Goal: Task Accomplishment & Management: Manage account settings

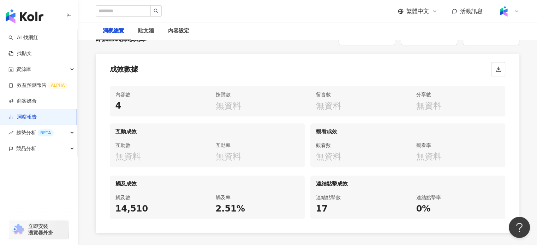
click at [37, 121] on link "洞察報告" at bounding box center [22, 117] width 28 height 7
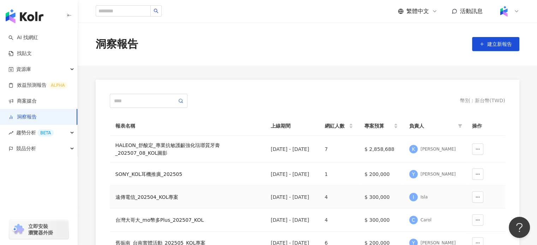
click at [145, 201] on div "遠傳電信_202504_KOL專案" at bounding box center [187, 197] width 144 height 8
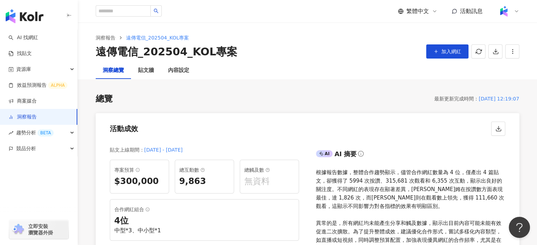
scroll to position [5, 0]
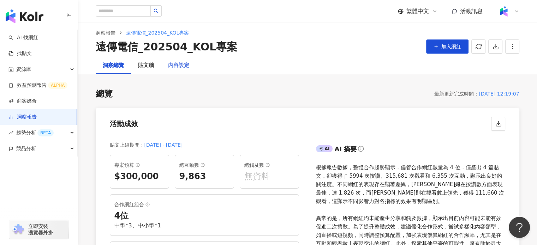
click at [181, 70] on div "內容設定" at bounding box center [178, 65] width 35 height 17
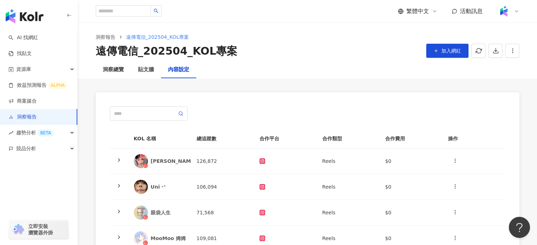
scroll to position [13, 0]
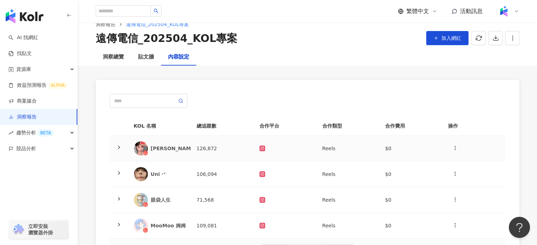
click at [154, 145] on div "[PERSON_NAME]" at bounding box center [174, 148] width 46 height 7
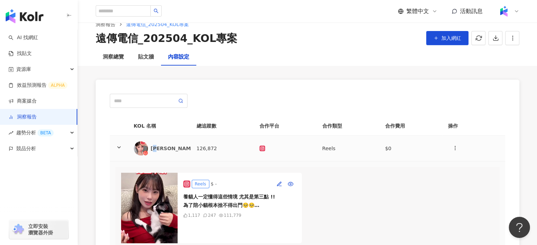
click at [154, 145] on div "[PERSON_NAME]" at bounding box center [174, 148] width 46 height 7
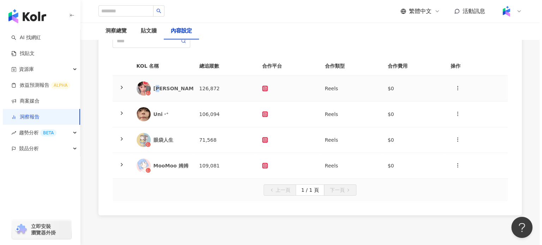
scroll to position [76, 0]
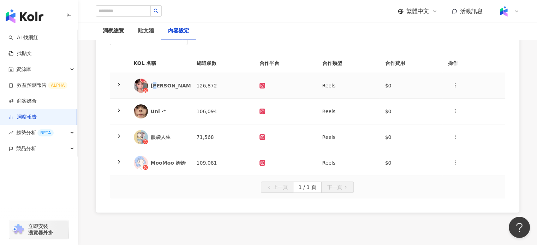
click at [166, 86] on div "[PERSON_NAME]" at bounding box center [174, 85] width 46 height 7
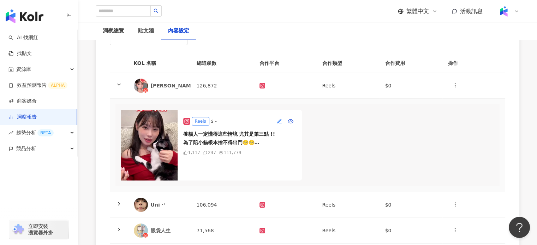
click at [278, 119] on icon "button" at bounding box center [279, 122] width 6 height 6
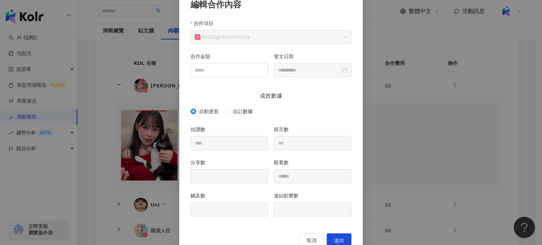
scroll to position [47, 0]
click at [158, 158] on div "**********" at bounding box center [271, 122] width 542 height 245
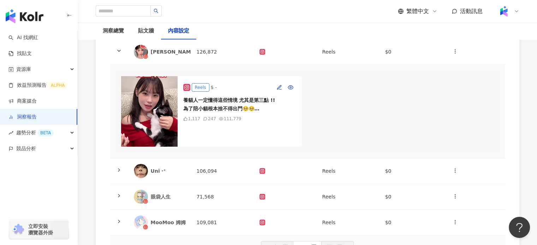
scroll to position [110, 0]
click at [177, 178] on div "Uni ‧⁺" at bounding box center [160, 171] width 52 height 14
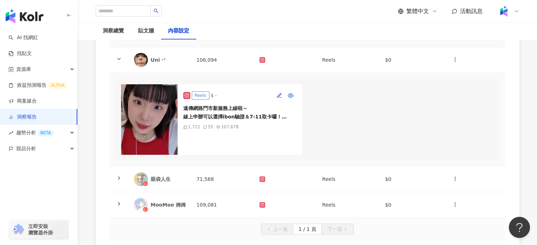
scroll to position [222, 0]
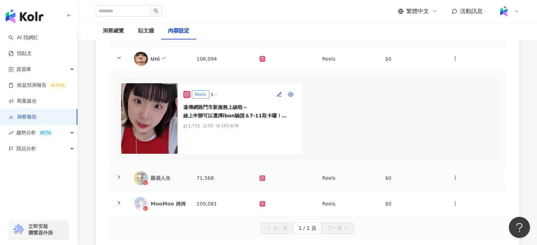
click at [175, 182] on div "眼袋人生" at bounding box center [168, 178] width 35 height 7
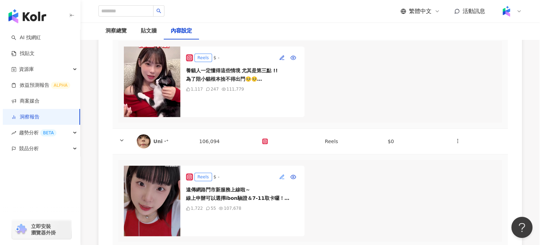
scroll to position [97, 0]
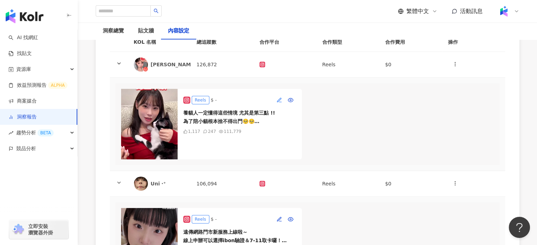
click at [280, 97] on icon "button" at bounding box center [279, 100] width 6 height 6
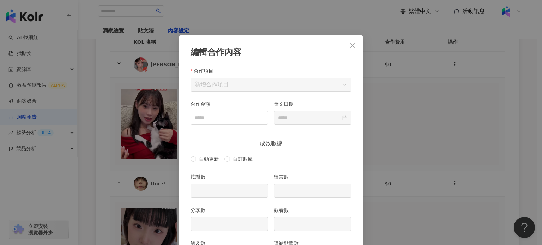
scroll to position [35, 0]
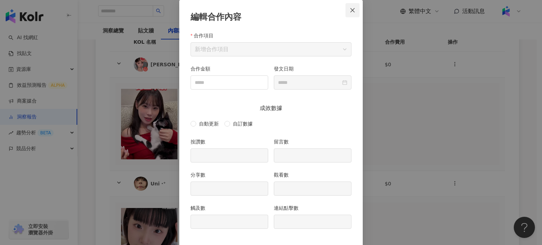
click at [346, 10] on span "Close" at bounding box center [352, 10] width 14 height 6
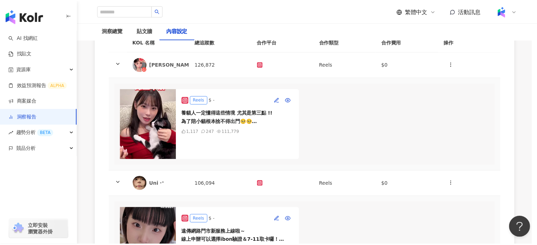
scroll to position [0, 0]
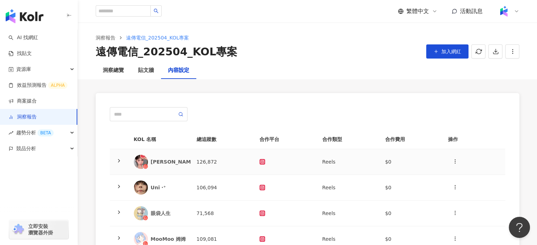
click at [163, 164] on div "[PERSON_NAME]" at bounding box center [174, 161] width 46 height 7
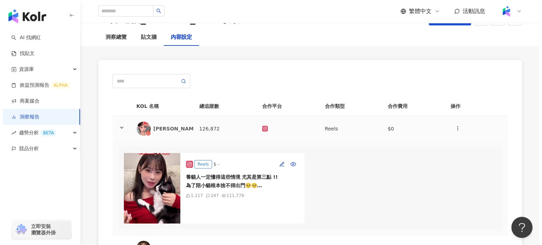
scroll to position [37, 0]
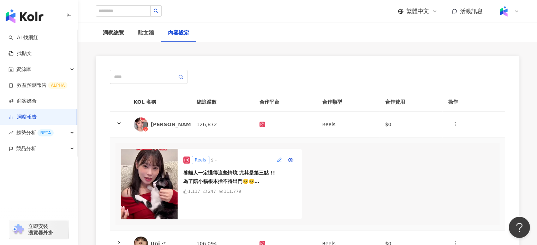
click at [278, 161] on icon "button" at bounding box center [279, 160] width 4 height 4
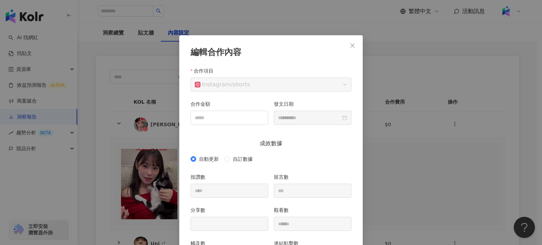
scroll to position [66, 0]
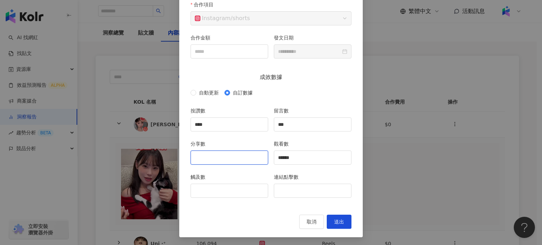
click at [241, 151] on input "分享數" at bounding box center [229, 157] width 77 height 13
type input "**"
click at [220, 194] on input "觸及數" at bounding box center [229, 190] width 77 height 13
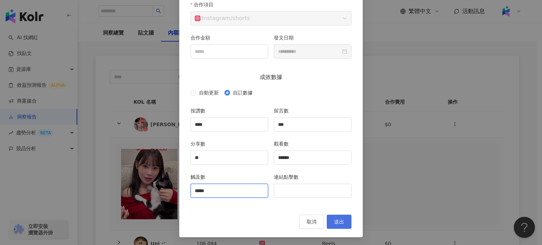
type input "*****"
click at [332, 216] on button "送出" at bounding box center [339, 222] width 25 height 14
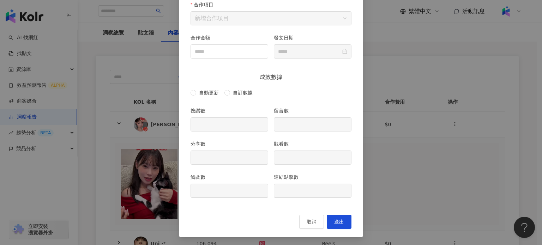
type input "****"
type input "***"
type input "**"
type input "******"
type input "*****"
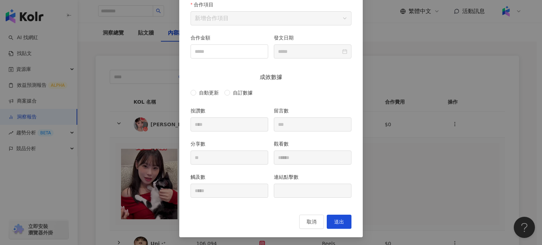
type input "**********"
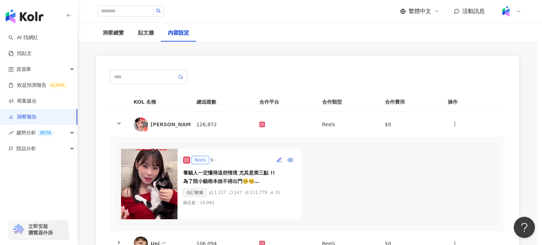
scroll to position [31, 0]
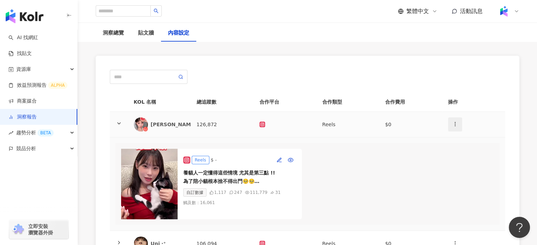
click at [453, 127] on span "button" at bounding box center [455, 123] width 6 height 7
click at [459, 139] on div "新增內容" at bounding box center [467, 141] width 28 height 8
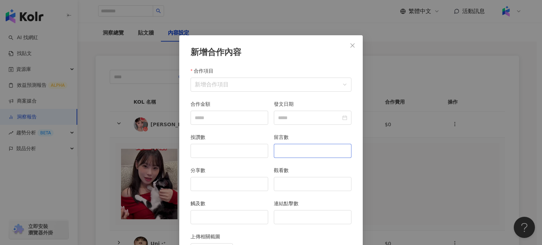
scroll to position [35, 0]
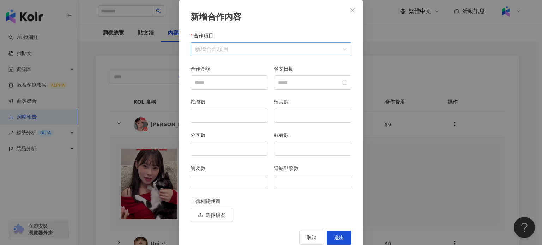
click at [267, 49] on input "合作項目" at bounding box center [271, 49] width 152 height 13
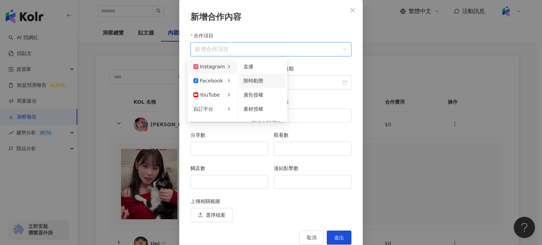
click at [257, 80] on span "限時動態" at bounding box center [253, 81] width 20 height 6
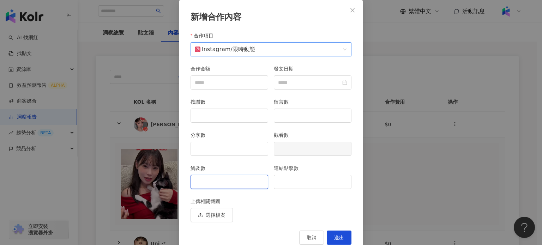
click at [211, 183] on input "觸及數" at bounding box center [229, 181] width 77 height 13
type input "****"
click at [302, 185] on input "連結點擊數" at bounding box center [312, 181] width 77 height 13
type input "*"
click at [344, 237] on button "送出" at bounding box center [339, 238] width 25 height 14
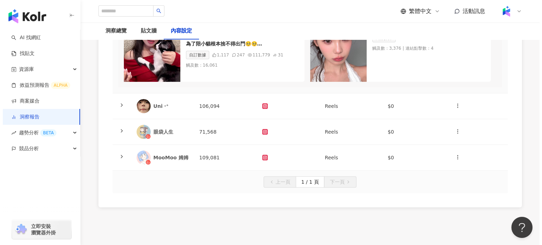
scroll to position [175, 0]
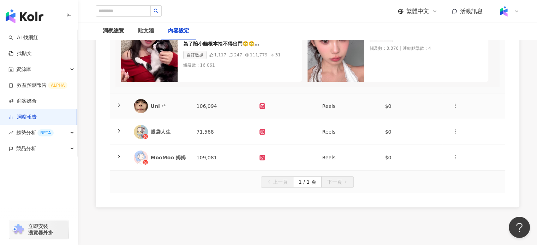
click at [186, 107] on td "Uni ‧⁺" at bounding box center [159, 106] width 63 height 26
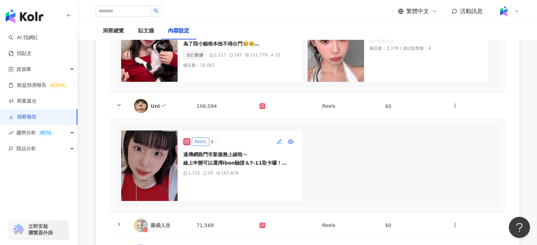
click at [276, 147] on button "button" at bounding box center [278, 141] width 11 height 11
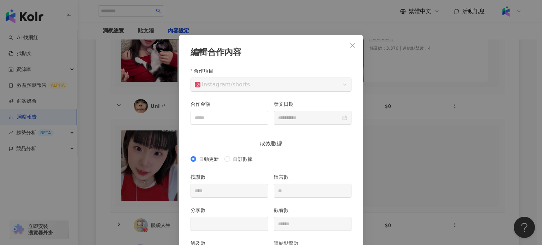
scroll to position [35, 0]
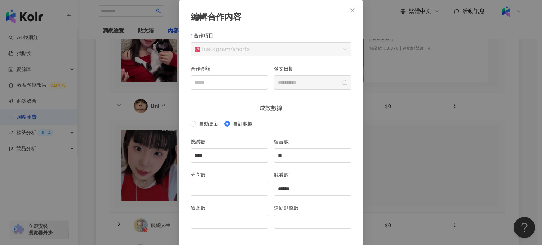
click at [234, 181] on div "分享數" at bounding box center [229, 176] width 78 height 11
click at [240, 187] on input "分享數" at bounding box center [229, 188] width 77 height 13
type input "**"
click at [222, 221] on input "觸及數" at bounding box center [229, 221] width 77 height 13
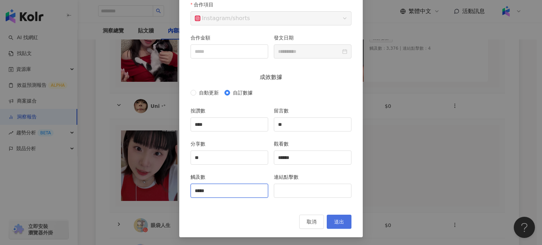
type input "*****"
click at [344, 220] on button "送出" at bounding box center [339, 222] width 25 height 14
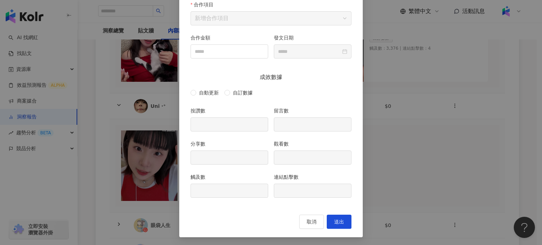
type input "****"
type input "**"
type input "******"
type input "*****"
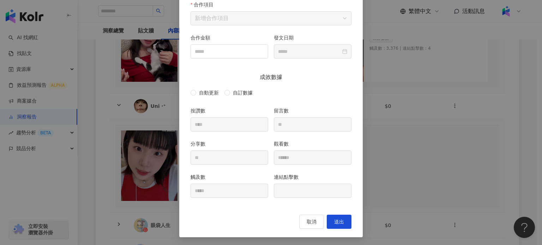
type input "**********"
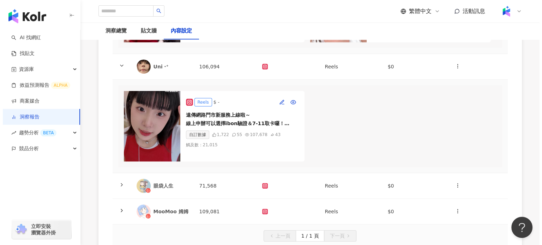
scroll to position [214, 0]
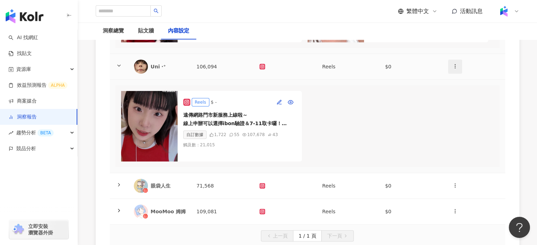
click at [456, 69] on icon "button" at bounding box center [455, 66] width 6 height 6
click at [463, 91] on div "新增內容" at bounding box center [467, 89] width 28 height 8
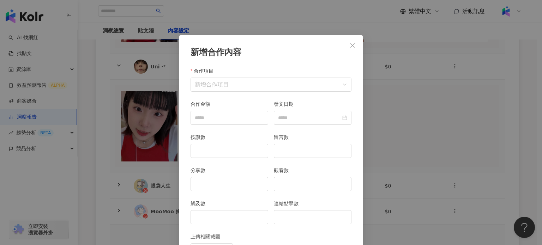
scroll to position [0, 0]
click at [257, 88] on input "合作項目" at bounding box center [271, 84] width 152 height 13
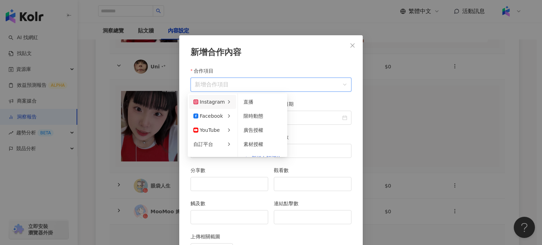
click at [219, 103] on div "Instagram" at bounding box center [208, 102] width 31 height 8
click at [249, 115] on span "限時動態" at bounding box center [253, 116] width 20 height 6
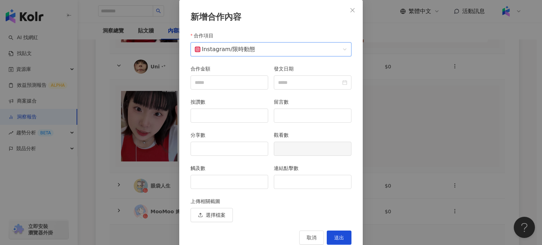
scroll to position [37, 0]
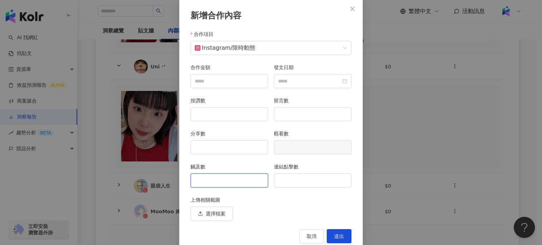
click at [203, 179] on input "觸及數" at bounding box center [229, 180] width 77 height 13
type input "*****"
click at [300, 190] on div "連結點擊數" at bounding box center [312, 179] width 83 height 33
click at [300, 187] on div "連結點擊數" at bounding box center [312, 179] width 83 height 33
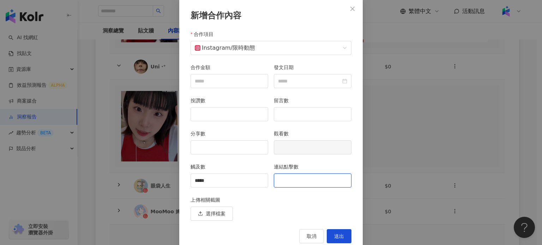
click at [301, 181] on input "連結點擊數" at bounding box center [312, 180] width 77 height 13
type input "**"
click at [341, 235] on span "送出" at bounding box center [339, 237] width 10 height 6
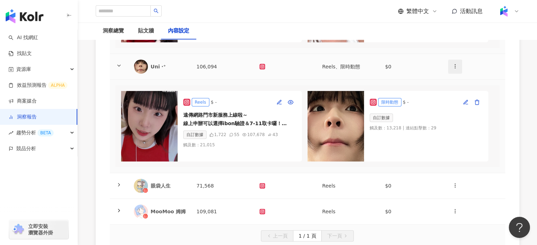
click at [452, 69] on icon "button" at bounding box center [455, 66] width 6 height 6
click at [470, 83] on li "新增內容" at bounding box center [467, 88] width 36 height 14
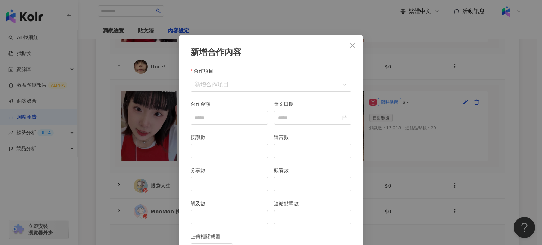
scroll to position [35, 0]
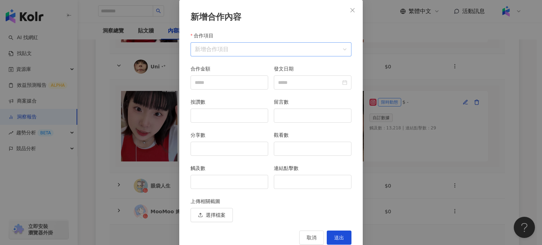
click at [202, 48] on input "合作項目" at bounding box center [271, 49] width 152 height 13
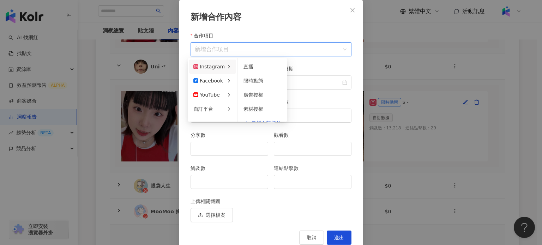
click at [206, 64] on div "Instagram" at bounding box center [208, 67] width 31 height 8
click at [251, 78] on span "限時動態" at bounding box center [253, 81] width 20 height 6
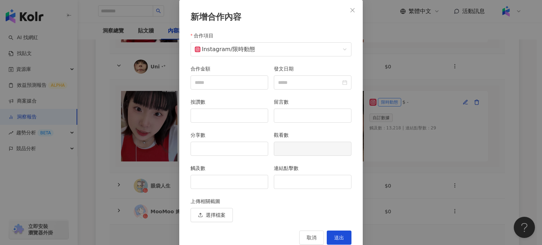
click at [224, 189] on div "觸及數" at bounding box center [229, 180] width 83 height 33
click at [223, 184] on input "觸及數" at bounding box center [229, 181] width 77 height 13
type input "****"
click at [291, 175] on input "連結點擊數" at bounding box center [312, 181] width 77 height 13
type input "*"
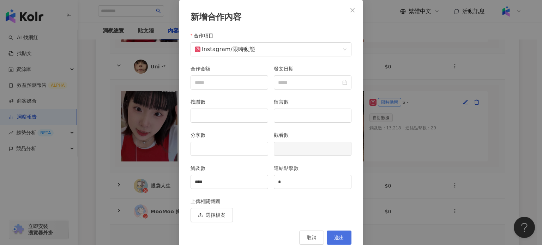
click at [339, 241] on button "送出" at bounding box center [339, 238] width 25 height 14
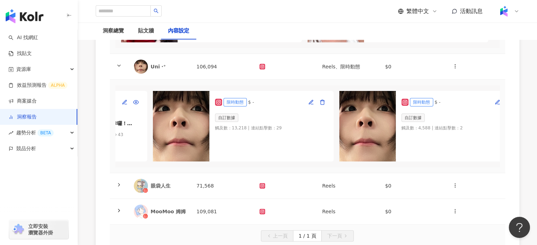
scroll to position [0, 175]
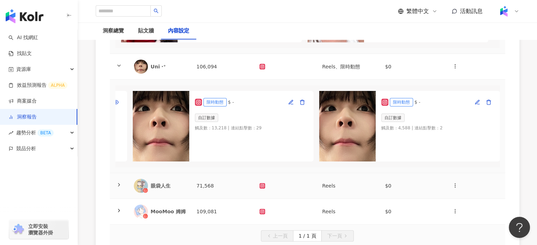
click at [159, 193] on div "眼袋人生" at bounding box center [160, 186] width 52 height 14
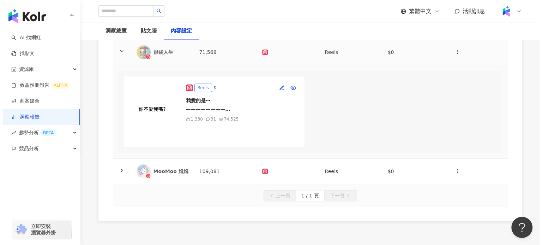
scroll to position [349, 0]
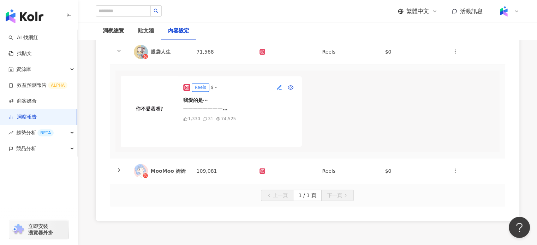
click at [275, 93] on button "button" at bounding box center [278, 87] width 11 height 11
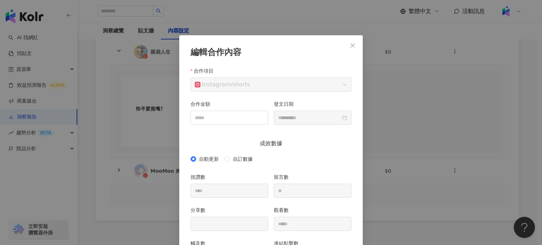
scroll to position [35, 0]
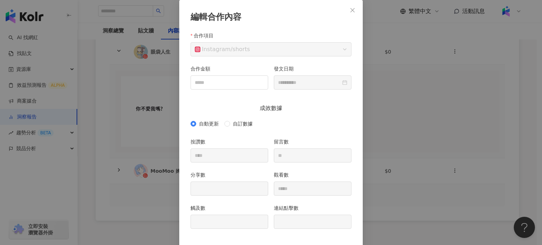
click at [275, 99] on div "**********" at bounding box center [270, 135] width 161 height 206
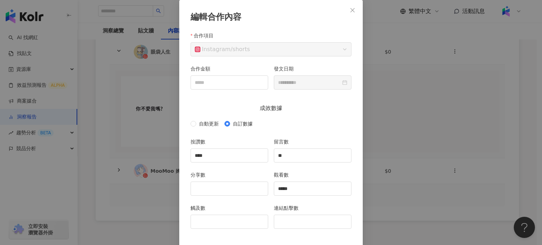
scroll to position [48, 0]
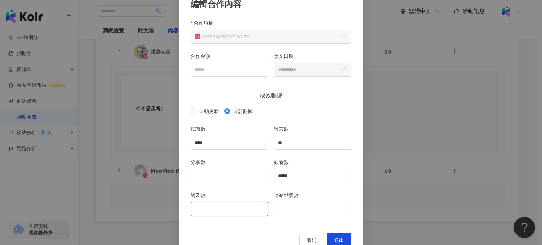
click at [231, 212] on input "觸及數" at bounding box center [229, 208] width 77 height 13
type input "*****"
click at [234, 183] on div "分享數" at bounding box center [229, 174] width 83 height 33
click at [237, 180] on input "分享數" at bounding box center [229, 175] width 77 height 13
type input "**"
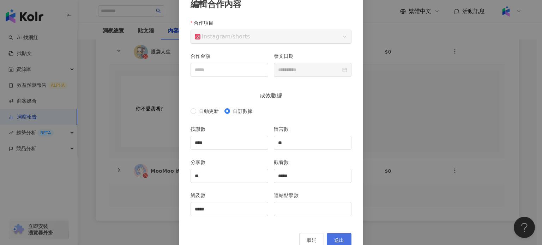
click at [337, 237] on span "送出" at bounding box center [339, 240] width 10 height 6
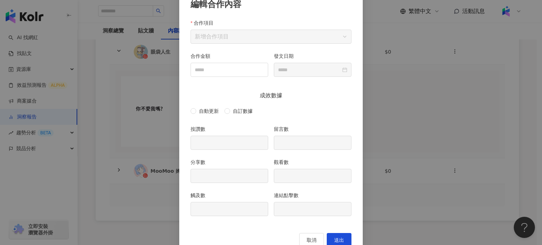
type input "****"
type input "**"
type input "*****"
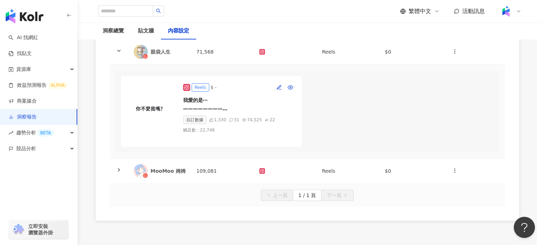
type input "**********"
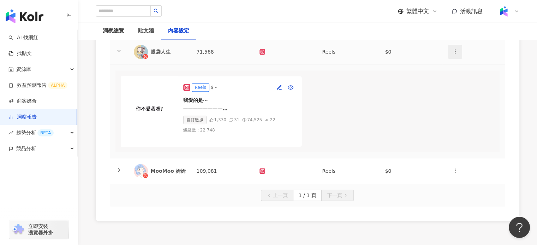
click at [452, 54] on icon "button" at bounding box center [455, 52] width 6 height 6
click at [458, 74] on li "新增內容" at bounding box center [467, 79] width 36 height 14
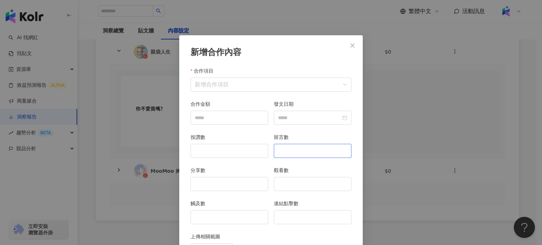
scroll to position [35, 0]
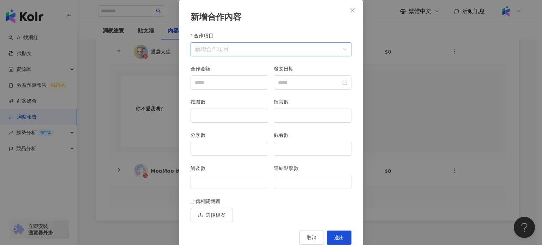
click at [282, 46] on input "合作項目" at bounding box center [271, 49] width 152 height 13
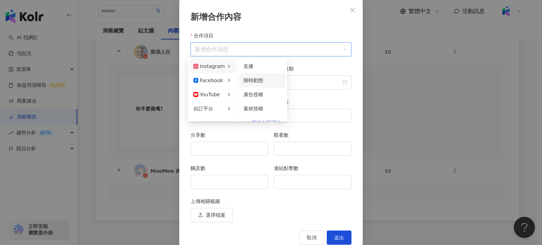
click at [265, 77] on div "限時動態" at bounding box center [262, 81] width 38 height 8
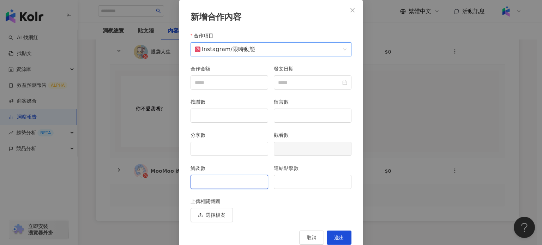
click at [212, 177] on input "觸及數" at bounding box center [229, 181] width 77 height 13
type input "****"
click at [311, 181] on input "連結點擊數" at bounding box center [312, 181] width 77 height 13
type input "**"
click at [340, 235] on span "送出" at bounding box center [339, 238] width 10 height 6
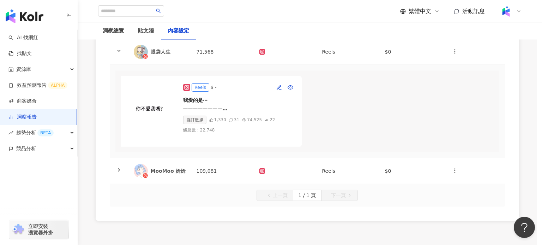
scroll to position [16, 0]
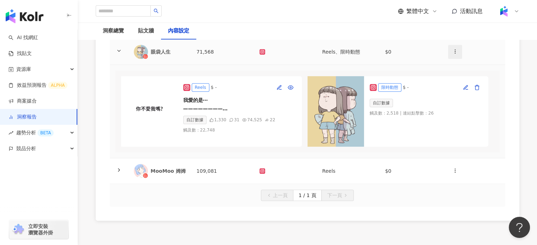
click at [458, 59] on button "button" at bounding box center [455, 52] width 14 height 14
click at [463, 78] on div "新增內容" at bounding box center [467, 79] width 28 height 8
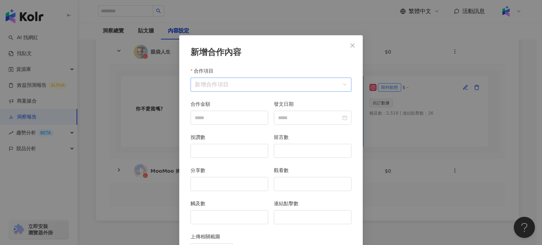
scroll to position [35, 0]
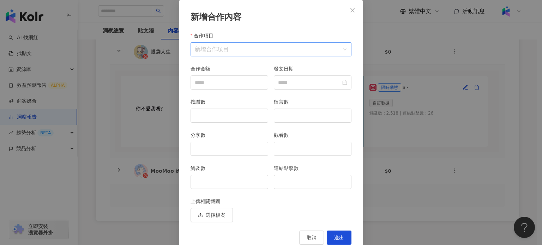
click at [234, 52] on input "合作項目" at bounding box center [271, 49] width 152 height 13
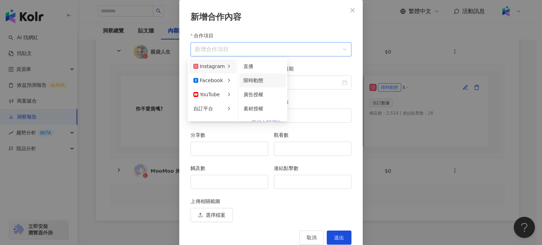
click at [249, 78] on span "限時動態" at bounding box center [253, 81] width 20 height 6
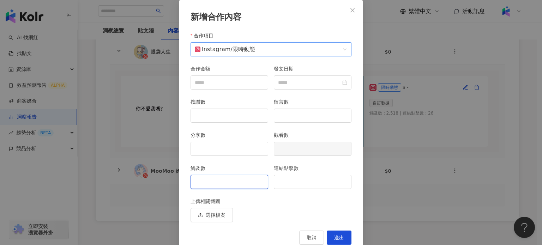
click at [217, 182] on input "觸及數" at bounding box center [229, 181] width 77 height 13
type input "****"
click at [317, 183] on input "連結點擊數" at bounding box center [312, 181] width 77 height 13
type input "*"
click at [339, 240] on span "送出" at bounding box center [339, 238] width 10 height 6
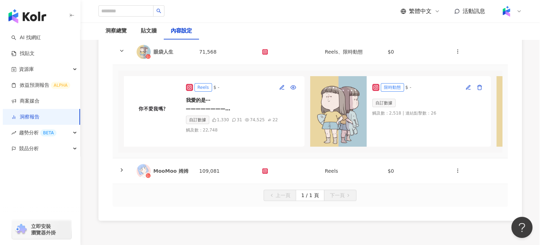
scroll to position [0, 103]
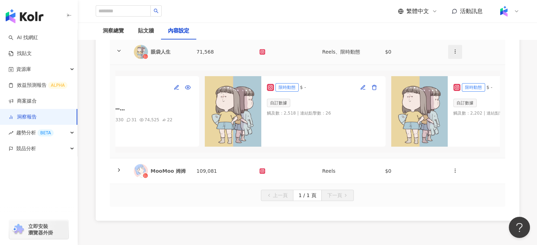
click at [455, 54] on icon "button" at bounding box center [455, 52] width 6 height 6
click at [455, 74] on li "新增內容" at bounding box center [467, 79] width 36 height 14
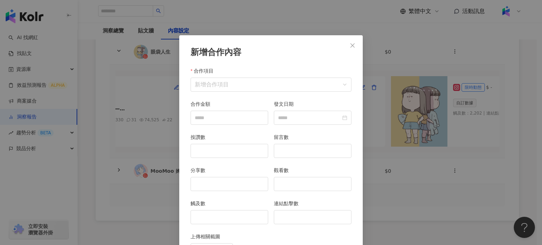
scroll to position [35, 0]
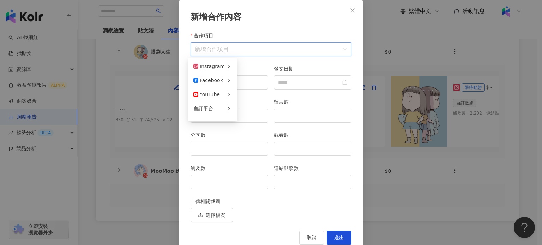
click at [240, 44] on input "合作項目" at bounding box center [271, 49] width 152 height 13
click at [242, 75] on li "限時動態" at bounding box center [262, 80] width 47 height 14
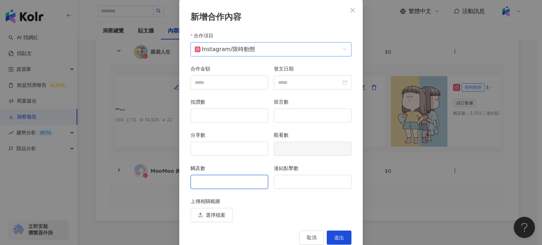
click at [204, 178] on input "觸及數" at bounding box center [229, 181] width 77 height 13
type input "****"
click at [312, 171] on div "連結點擊數" at bounding box center [313, 169] width 78 height 11
click at [318, 177] on input "連結點擊數" at bounding box center [312, 181] width 77 height 13
type input "*"
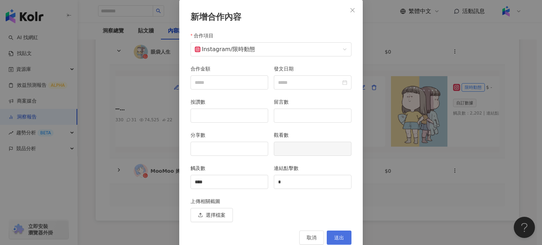
click at [337, 235] on span "送出" at bounding box center [339, 238] width 10 height 6
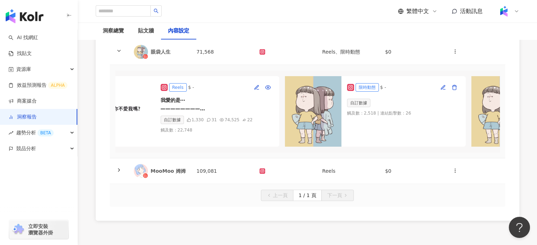
scroll to position [0, 0]
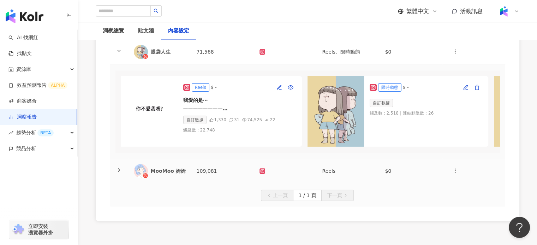
click at [199, 184] on td "109,081" at bounding box center [222, 171] width 63 height 26
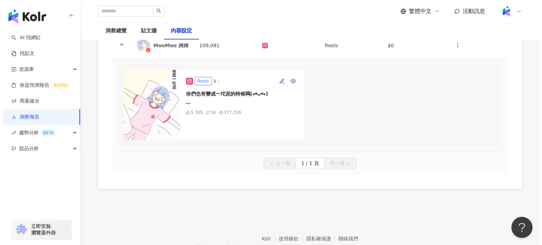
scroll to position [490, 0]
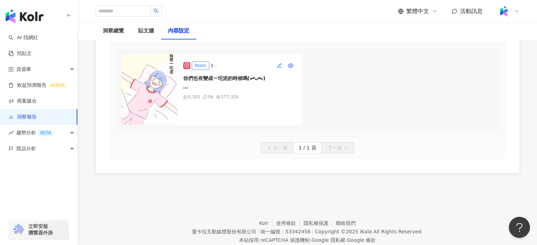
click at [275, 71] on button "button" at bounding box center [278, 65] width 11 height 11
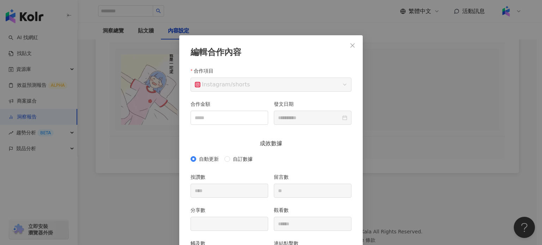
scroll to position [35, 0]
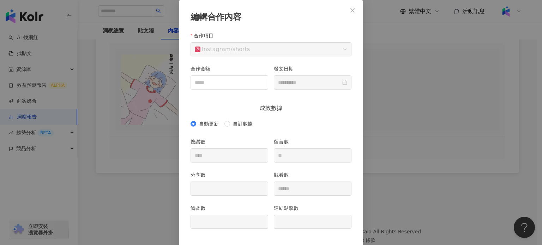
click at [425, 95] on div "**********" at bounding box center [271, 122] width 542 height 245
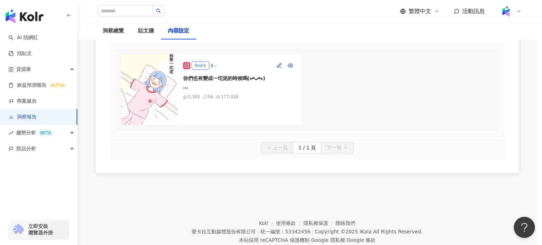
scroll to position [31, 0]
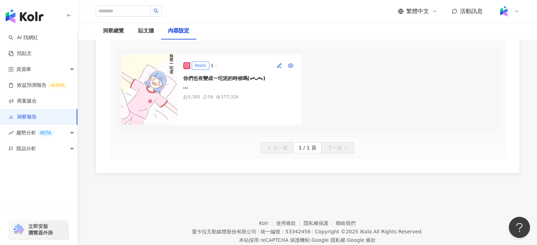
click at [449, 37] on button "button" at bounding box center [455, 30] width 14 height 14
click at [453, 61] on icon at bounding box center [455, 62] width 5 height 5
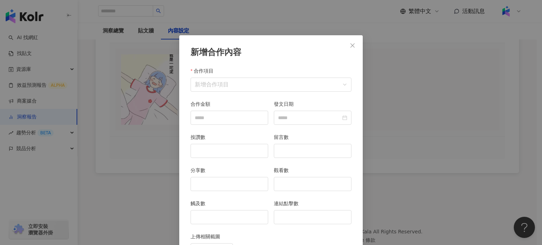
scroll to position [35, 0]
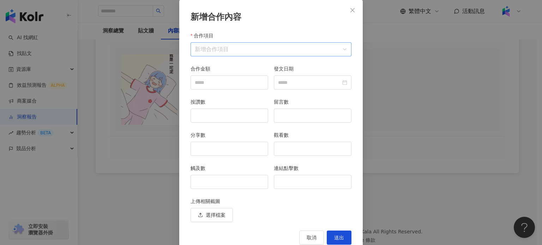
click at [224, 49] on input "合作項目" at bounding box center [271, 49] width 152 height 13
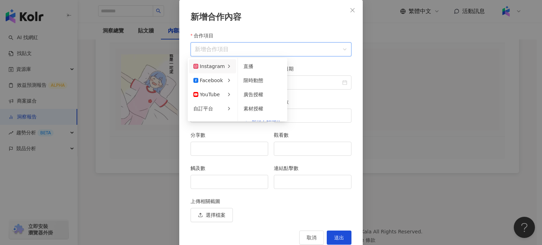
click at [217, 67] on div "Instagram" at bounding box center [208, 66] width 31 height 8
click at [252, 77] on div "限時動態" at bounding box center [262, 81] width 38 height 8
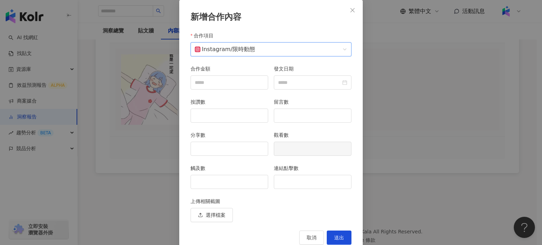
click at [232, 173] on div "觸及數" at bounding box center [229, 169] width 78 height 11
click at [248, 184] on input "觸及數" at bounding box center [229, 181] width 77 height 13
type input "****"
click at [300, 182] on input "連結點擊數" at bounding box center [312, 181] width 77 height 13
type input "**"
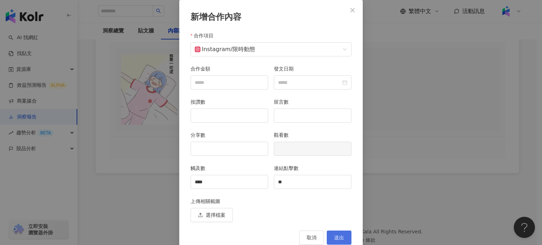
click at [341, 238] on span "送出" at bounding box center [339, 238] width 10 height 6
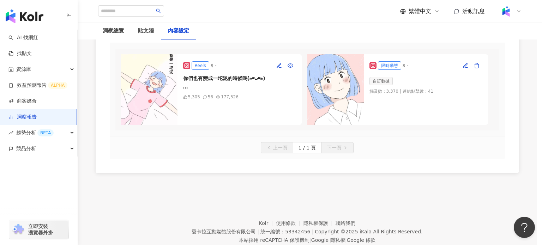
scroll to position [0, 0]
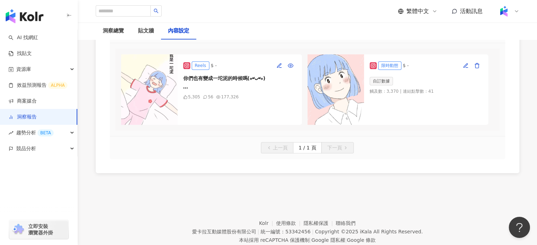
click at [451, 37] on button "button" at bounding box center [455, 30] width 14 height 14
click at [460, 60] on div "新增內容" at bounding box center [467, 62] width 28 height 8
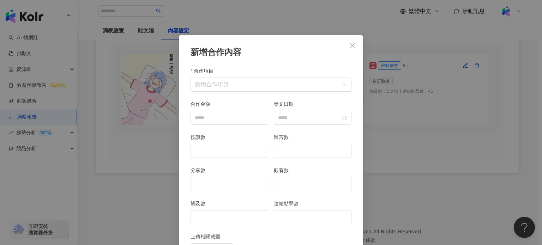
scroll to position [35, 0]
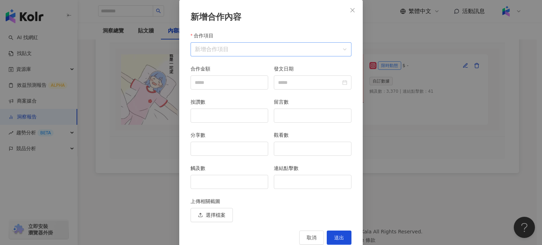
click at [277, 46] on input "合作項目" at bounding box center [271, 49] width 152 height 13
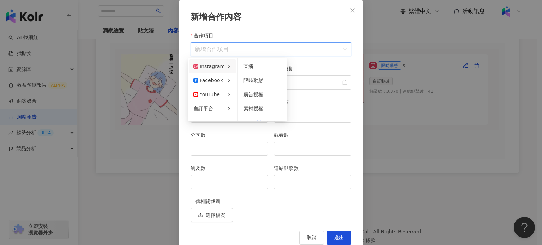
click at [226, 65] on icon at bounding box center [229, 66] width 6 height 6
click at [261, 78] on span "限時動態" at bounding box center [253, 81] width 20 height 6
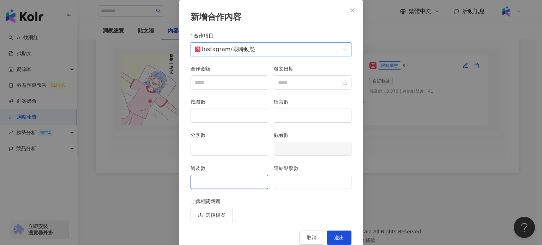
click at [235, 180] on input "觸及數" at bounding box center [229, 181] width 77 height 13
type input "****"
click at [294, 187] on input "連結點擊數" at bounding box center [312, 181] width 77 height 13
type input "**"
click at [344, 230] on div "新增合作內容 合作項目 Instagram / 限時動態 合作項目 合作金額 發文日期 按讚數 留言數 分享數 觀看數 觸及數 **** 連結點擊數 ** 上…" at bounding box center [270, 126] width 183 height 253
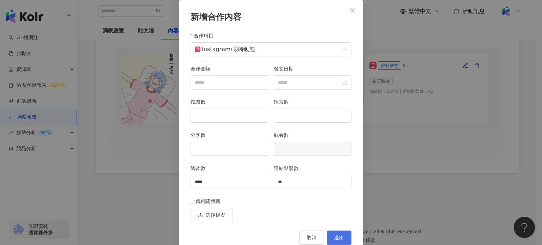
click at [346, 235] on button "送出" at bounding box center [339, 238] width 25 height 14
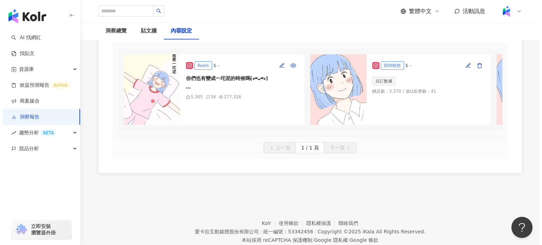
scroll to position [0, 186]
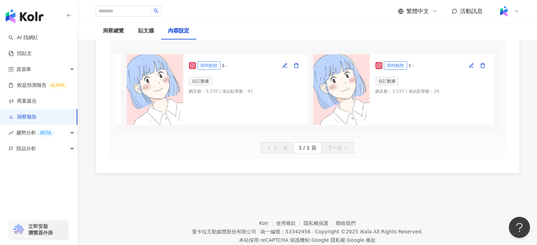
click at [457, 37] on button "button" at bounding box center [455, 30] width 14 height 14
click at [471, 59] on div "新增內容" at bounding box center [467, 62] width 28 height 8
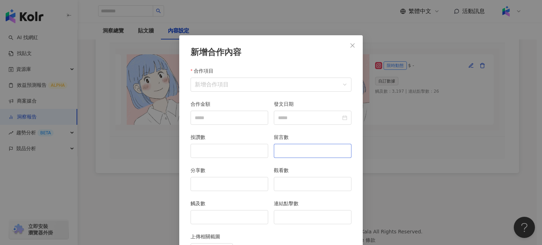
scroll to position [35, 0]
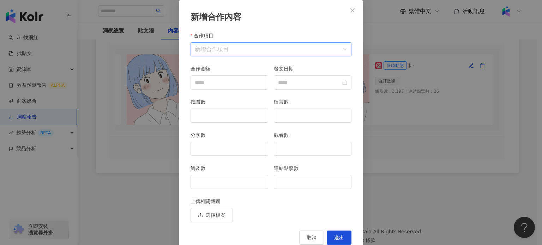
click at [250, 49] on input "合作項目" at bounding box center [271, 49] width 152 height 13
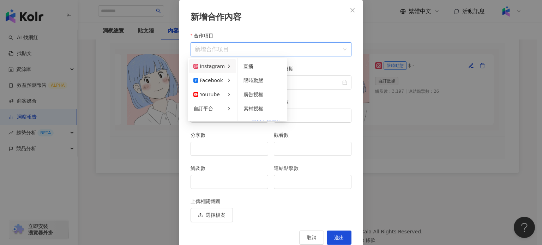
click at [216, 64] on div "Instagram" at bounding box center [208, 66] width 31 height 8
click at [265, 80] on div "限時動態" at bounding box center [262, 81] width 38 height 8
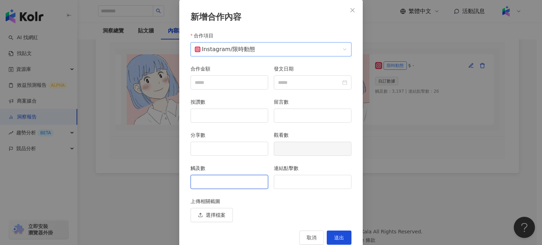
click at [225, 180] on input "觸及數" at bounding box center [229, 181] width 77 height 13
type input "****"
click at [285, 182] on input "連結點擊數" at bounding box center [312, 181] width 77 height 13
type input "*"
type input "**"
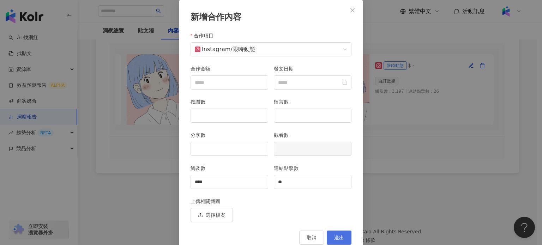
click at [335, 232] on button "送出" at bounding box center [339, 238] width 25 height 14
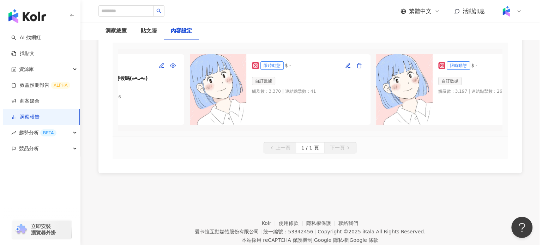
scroll to position [0, 0]
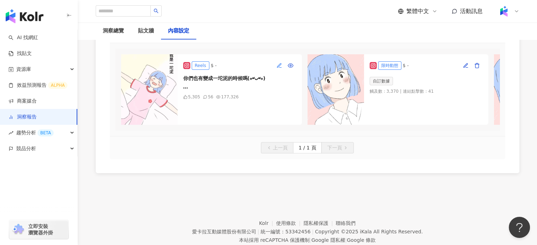
click at [277, 68] on icon "button" at bounding box center [279, 66] width 6 height 6
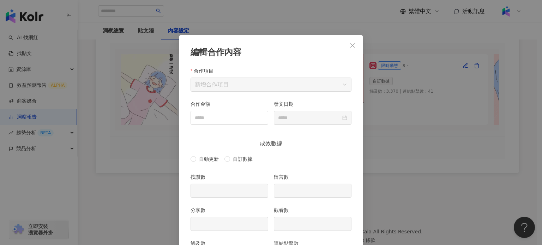
scroll to position [35, 0]
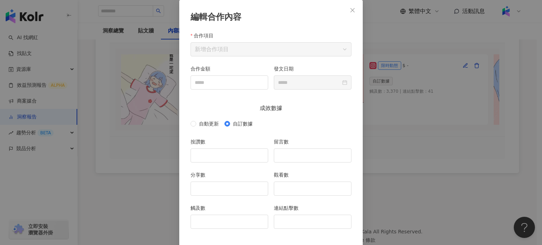
click at [350, 6] on button "Close" at bounding box center [352, 10] width 14 height 14
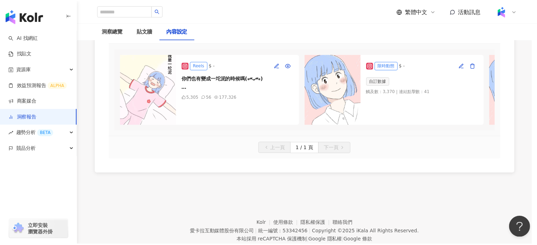
scroll to position [0, 0]
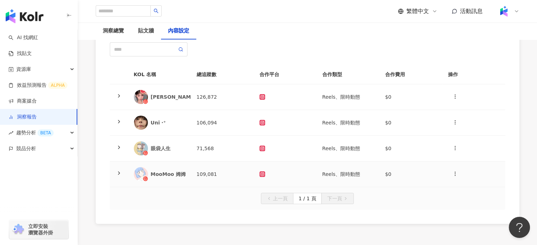
click at [174, 169] on div "MooMoo 姆姆" at bounding box center [160, 174] width 52 height 14
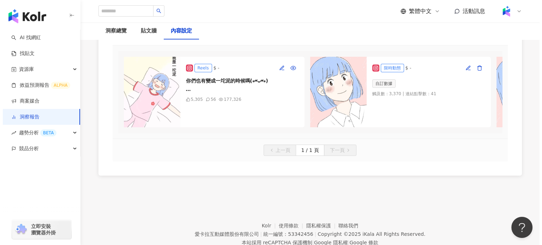
scroll to position [164, 0]
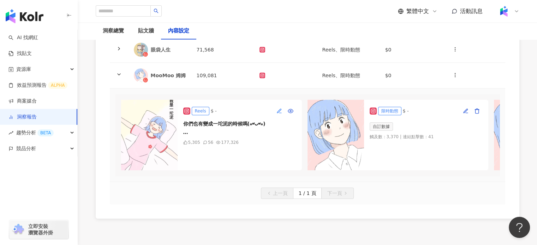
click at [279, 108] on span "button" at bounding box center [279, 111] width 6 height 6
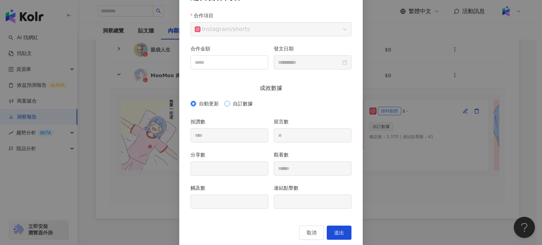
scroll to position [66, 0]
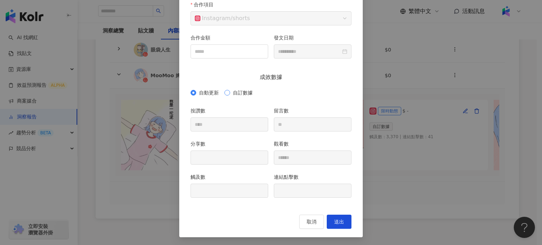
click at [224, 89] on label "自訂數據" at bounding box center [239, 93] width 31 height 8
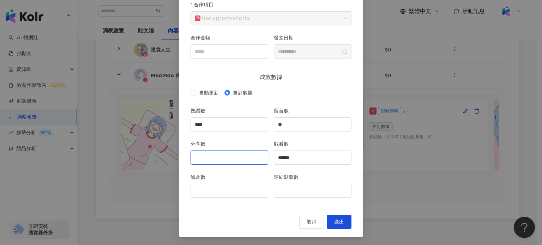
click at [224, 160] on input "分享數" at bounding box center [229, 157] width 77 height 13
type input "***"
drag, startPoint x: 255, startPoint y: 192, endPoint x: 249, endPoint y: 192, distance: 5.7
click at [254, 192] on input "觸及數" at bounding box center [229, 190] width 77 height 13
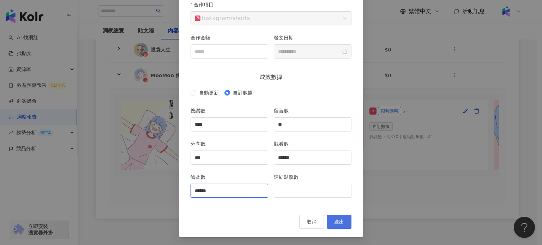
type input "******"
click at [335, 219] on span "送出" at bounding box center [339, 222] width 10 height 6
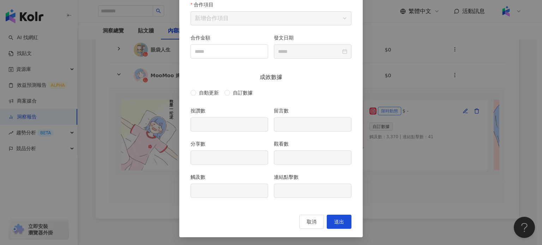
type input "****"
type input "**"
type input "***"
type input "******"
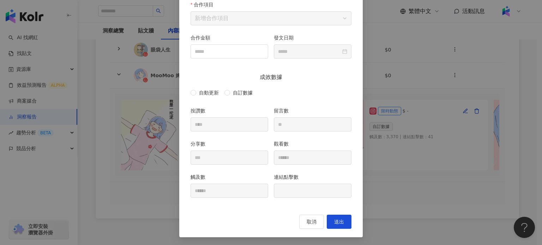
type input "**********"
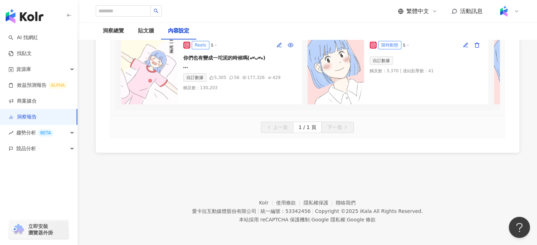
scroll to position [58, 0]
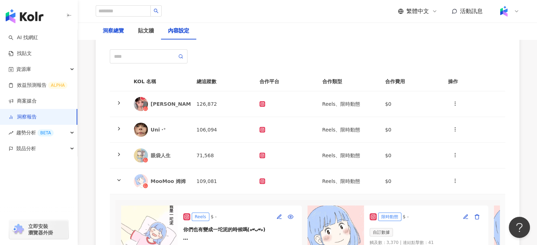
click at [109, 28] on div "洞察總覽" at bounding box center [113, 31] width 21 height 8
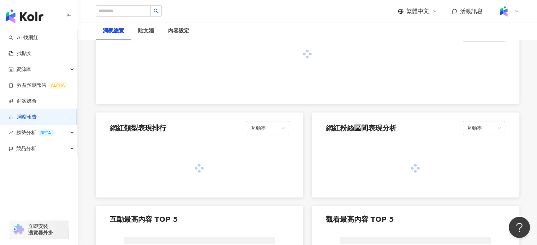
scroll to position [529, 0]
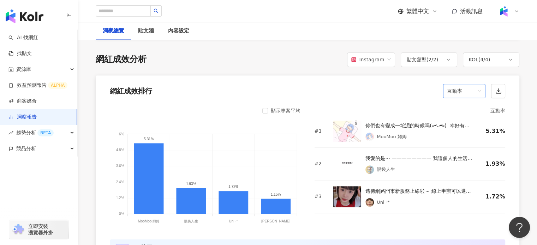
click at [476, 87] on span "互動率" at bounding box center [464, 90] width 34 height 13
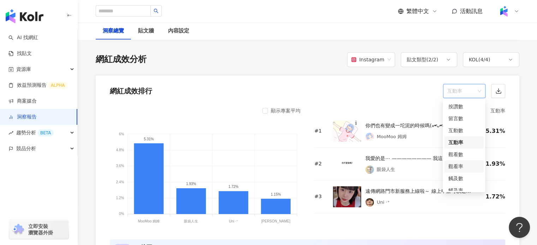
click at [456, 164] on div "觀看率" at bounding box center [463, 167] width 31 height 8
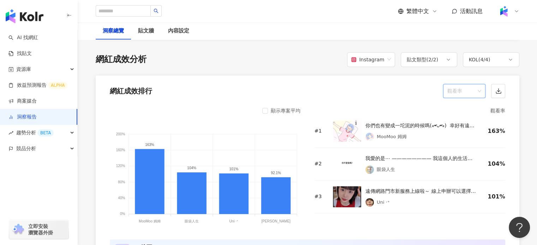
click at [479, 90] on span "觀看率" at bounding box center [464, 90] width 34 height 13
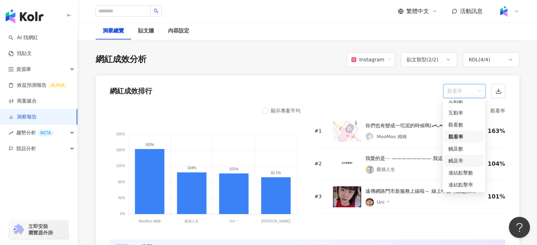
click at [463, 163] on div "觸及率" at bounding box center [463, 161] width 31 height 8
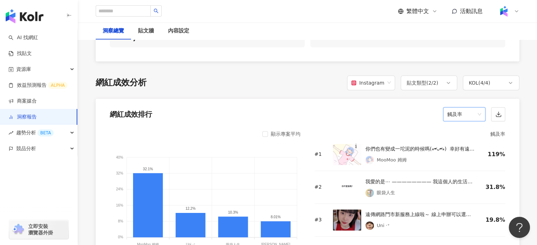
scroll to position [494, 0]
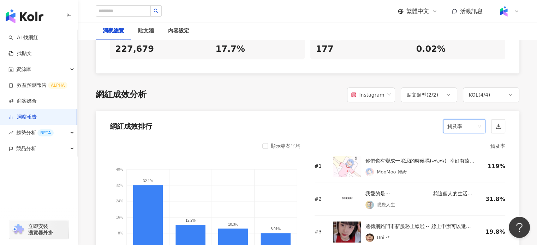
click at [343, 164] on img at bounding box center [347, 166] width 28 height 21
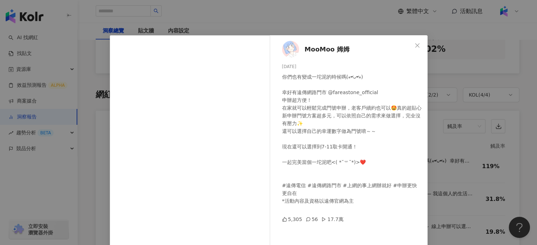
click at [418, 34] on div "MooMoo 姆姆 2025/8/15 你們也有變成一坨泥的時候嗎(⁎⁍̴̛ᴗ⁍̴̛⁎) ⁡ 幸好有遠傳網路門市 @fareastone_official 申…" at bounding box center [268, 122] width 537 height 245
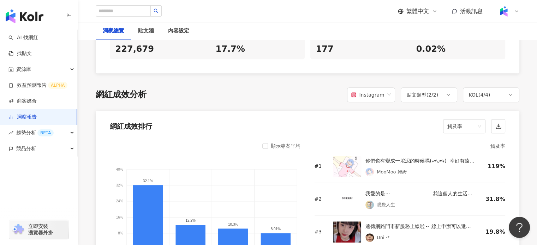
click at [351, 192] on img at bounding box center [347, 199] width 28 height 21
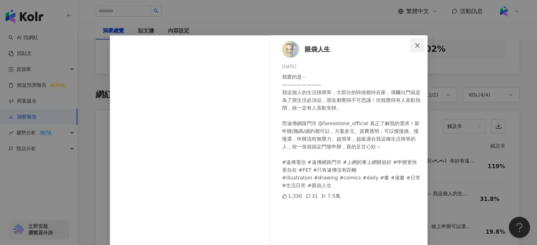
click at [420, 40] on button "Close" at bounding box center [417, 45] width 14 height 14
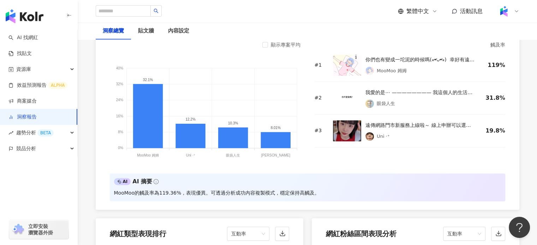
scroll to position [600, 0]
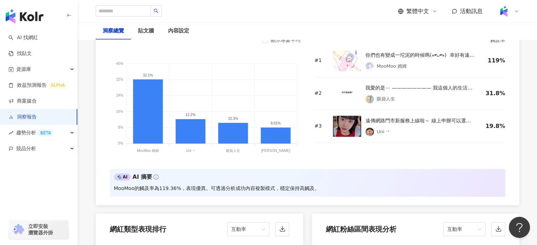
click at [352, 119] on img at bounding box center [347, 126] width 28 height 21
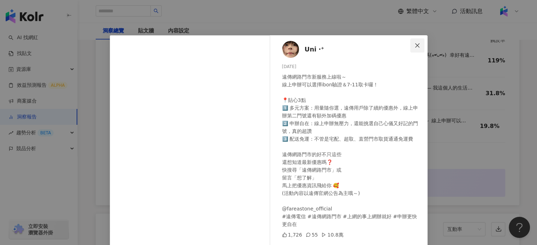
click at [415, 43] on icon "close" at bounding box center [417, 46] width 6 height 6
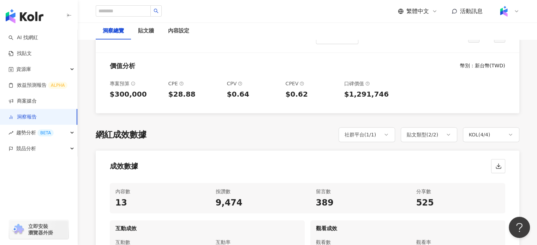
scroll to position [212, 0]
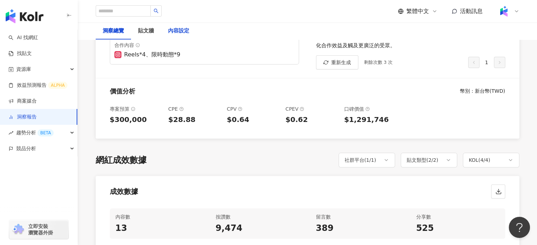
click at [181, 34] on div "內容設定" at bounding box center [178, 31] width 21 height 8
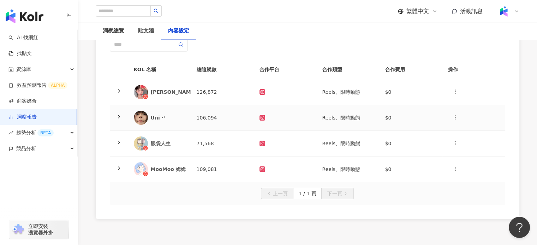
scroll to position [71, 0]
click at [159, 96] on div "小奈" at bounding box center [160, 91] width 52 height 14
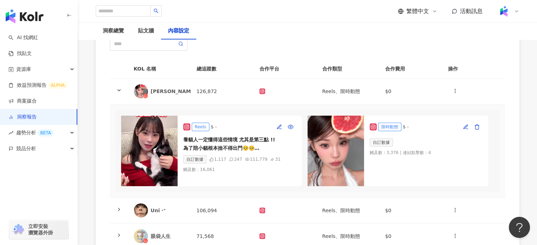
click at [166, 144] on img at bounding box center [149, 151] width 56 height 71
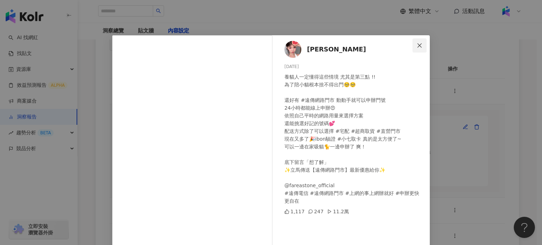
click at [414, 42] on button "Close" at bounding box center [419, 45] width 14 height 14
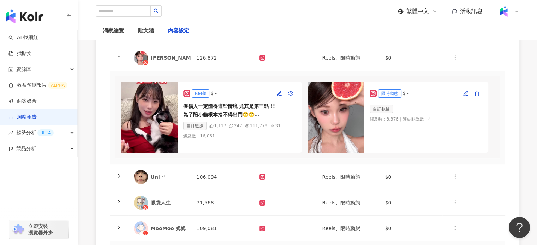
scroll to position [106, 0]
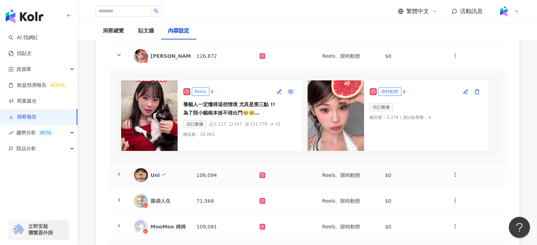
click at [154, 175] on div "Uni ‧⁺" at bounding box center [160, 175] width 52 height 14
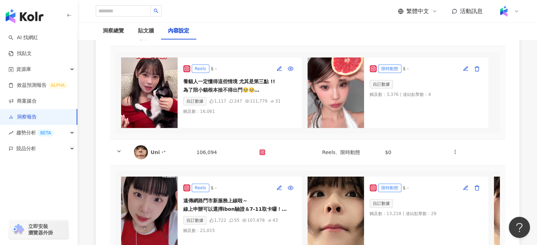
scroll to position [176, 0]
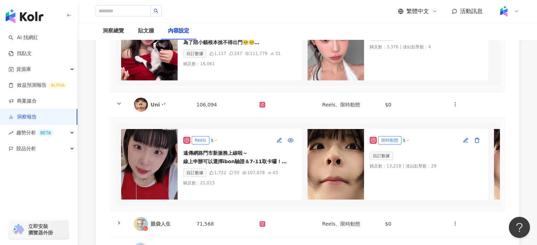
click at [153, 174] on img at bounding box center [149, 164] width 56 height 71
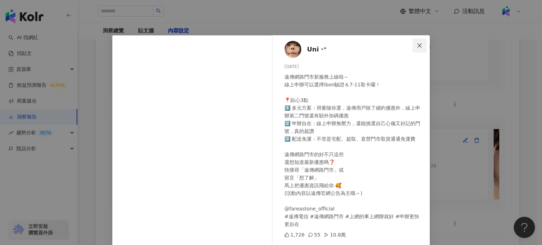
click at [419, 41] on button "Close" at bounding box center [419, 45] width 14 height 14
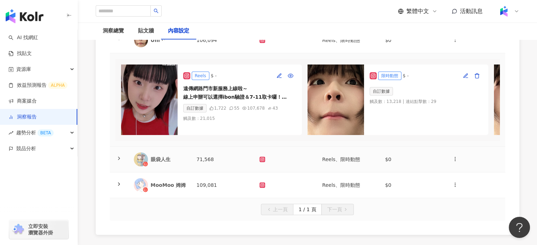
scroll to position [282, 0]
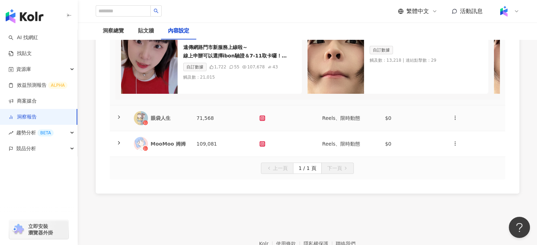
click at [151, 122] on div "眼袋人生" at bounding box center [168, 118] width 35 height 7
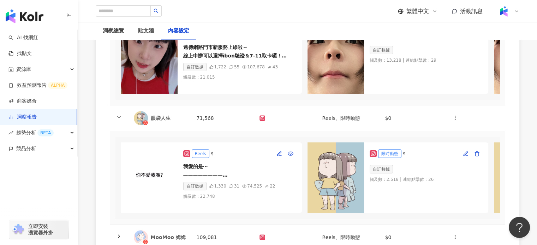
click at [169, 181] on img at bounding box center [149, 178] width 56 height 71
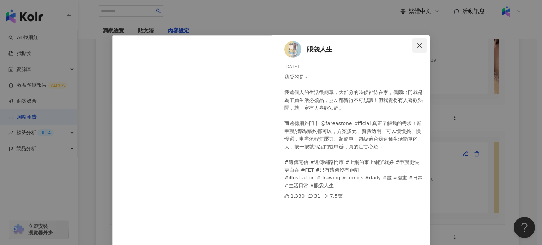
click at [418, 39] on button "Close" at bounding box center [419, 45] width 14 height 14
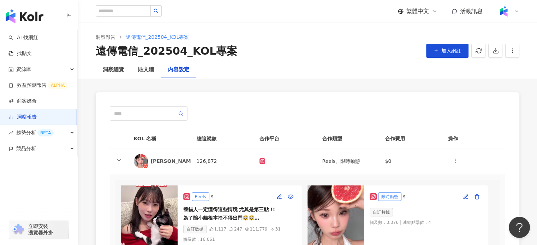
scroll to position [0, 0]
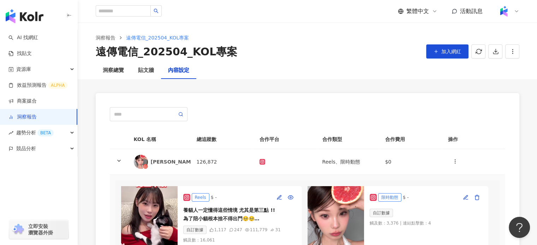
click at [157, 223] on img at bounding box center [149, 221] width 56 height 71
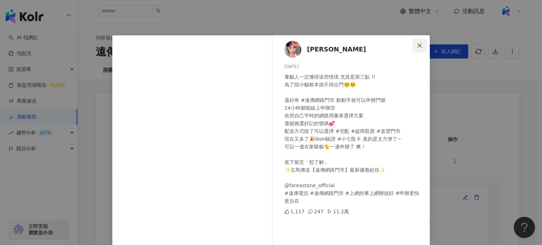
click at [419, 45] on icon "close" at bounding box center [420, 46] width 6 height 6
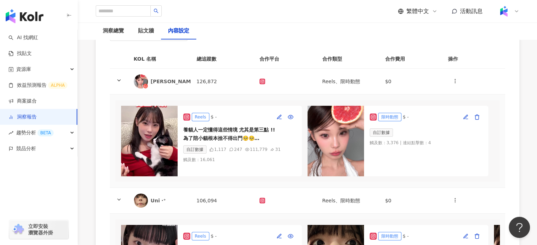
scroll to position [141, 0]
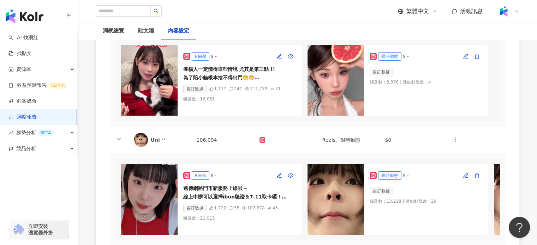
click at [157, 174] on img at bounding box center [149, 199] width 56 height 71
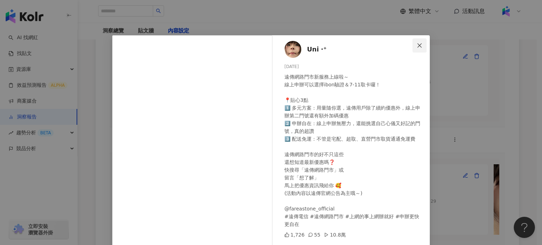
click at [416, 41] on button "Close" at bounding box center [419, 45] width 14 height 14
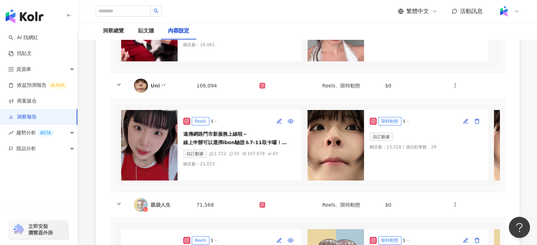
scroll to position [317, 0]
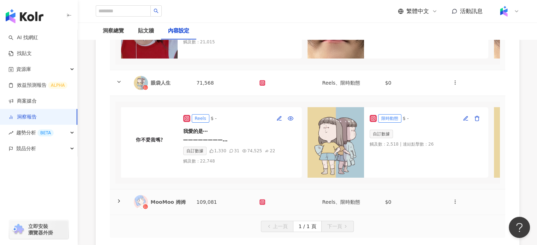
click at [155, 206] on div "MooMoo 姆姆" at bounding box center [168, 202] width 35 height 7
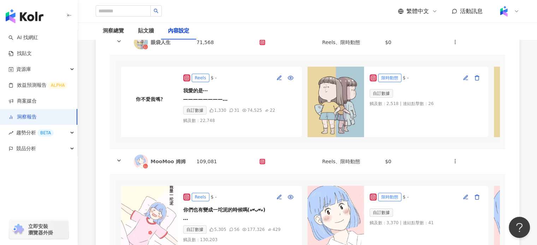
scroll to position [388, 0]
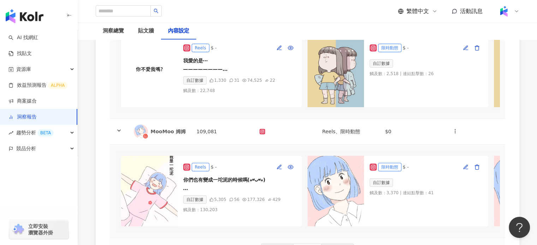
click at [162, 182] on img at bounding box center [149, 191] width 56 height 71
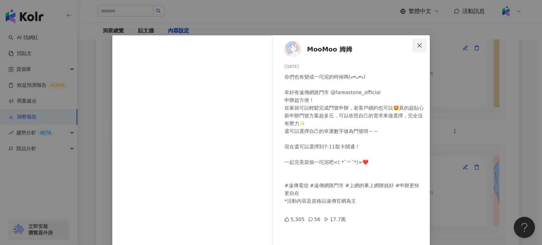
click at [417, 43] on icon "close" at bounding box center [420, 46] width 6 height 6
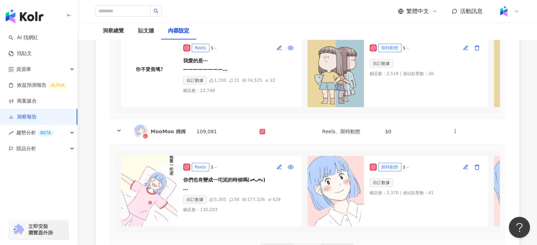
click at [162, 94] on img at bounding box center [149, 72] width 56 height 71
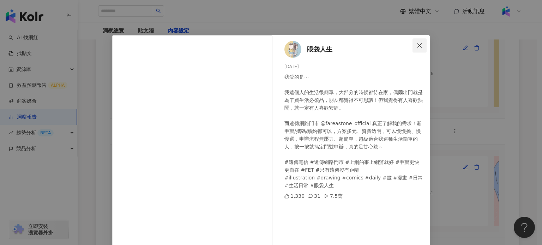
click at [413, 44] on span "Close" at bounding box center [419, 46] width 14 height 6
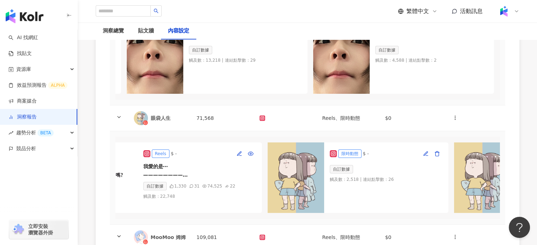
scroll to position [0, 0]
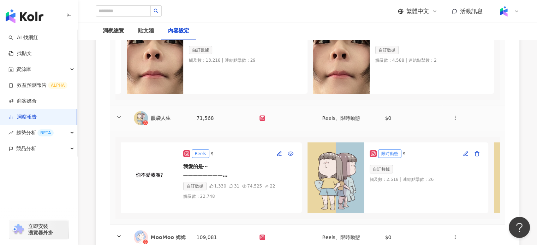
click at [158, 122] on div "眼袋人生" at bounding box center [168, 118] width 35 height 7
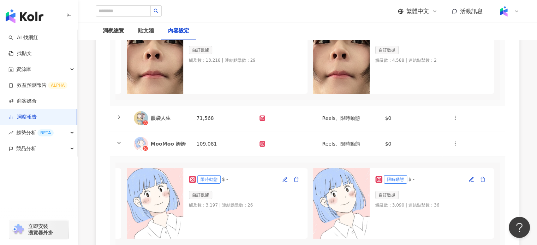
click at [159, 199] on img at bounding box center [155, 203] width 56 height 71
click at [167, 150] on div "MooMoo 姆姆" at bounding box center [160, 144] width 52 height 14
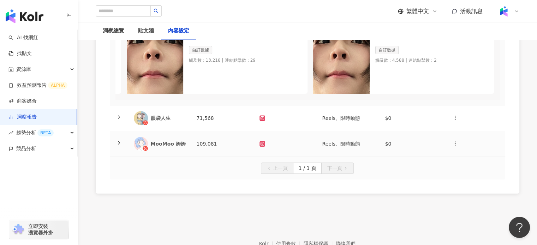
drag, startPoint x: 190, startPoint y: 157, endPoint x: 184, endPoint y: 153, distance: 7.5
click at [190, 157] on tr "MooMoo 姆姆 109,081 Reels、限時動態 $0" at bounding box center [307, 144] width 395 height 26
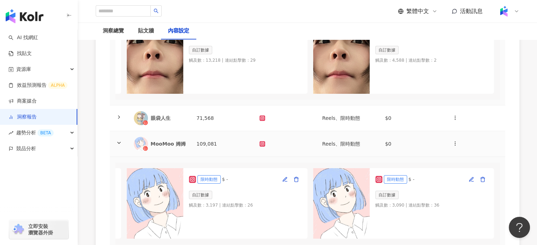
click at [181, 149] on div "MooMoo 姆姆" at bounding box center [160, 144] width 52 height 14
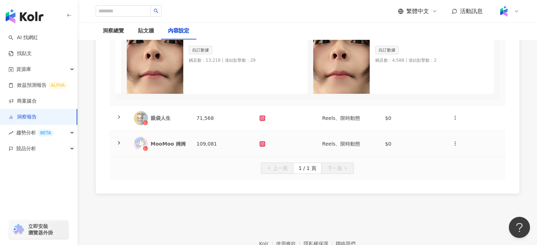
click at [181, 151] on div "MooMoo 姆姆" at bounding box center [160, 144] width 52 height 14
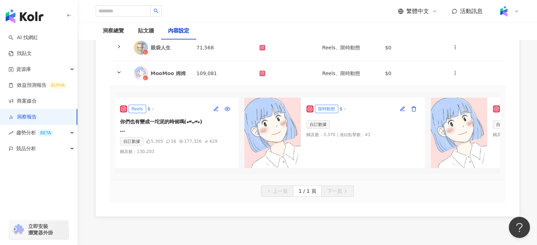
scroll to position [0, 56]
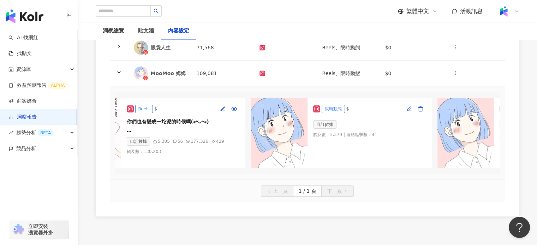
click at [113, 136] on td "Reels $ - 你們也有變成一坨泥的時候嗎(⁎⁍̴̛ᴗ⁍̴̛⁎) ⁡ 幸好有遠傳網路門市 @fareastone_official 申辦超方便！ 在家就可…" at bounding box center [307, 132] width 395 height 93
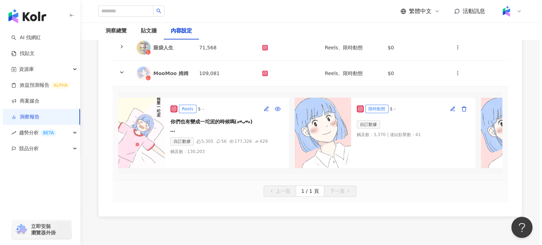
scroll to position [0, 0]
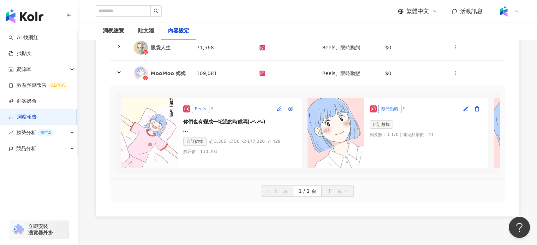
click at [145, 146] on img at bounding box center [149, 133] width 56 height 71
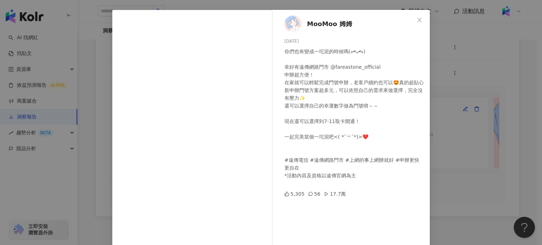
scroll to position [71, 0]
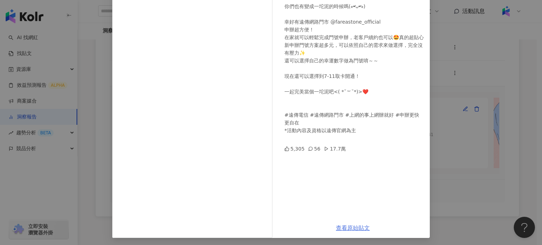
click at [356, 225] on link "查看原始貼文" at bounding box center [353, 228] width 34 height 7
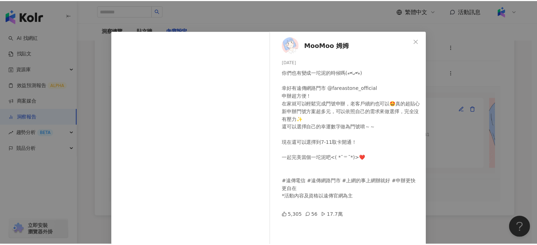
scroll to position [0, 0]
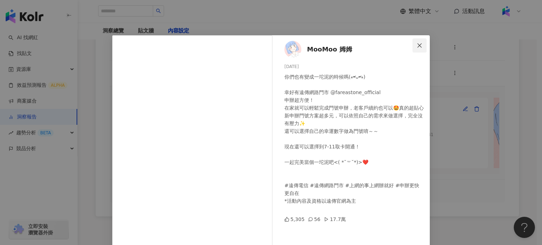
click at [417, 45] on icon "close" at bounding box center [420, 46] width 6 height 6
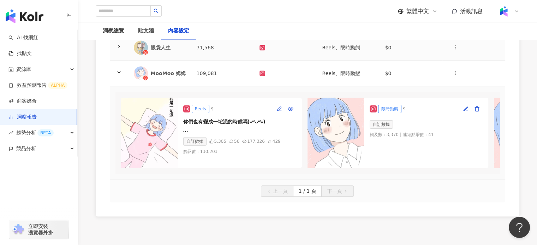
click at [155, 51] on div "眼袋人生" at bounding box center [168, 47] width 35 height 7
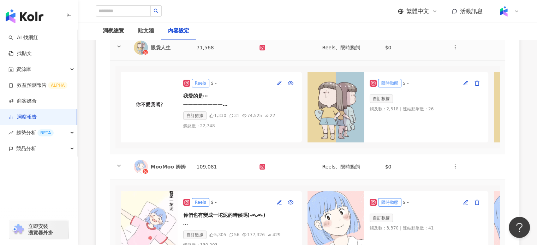
click at [162, 51] on div "眼袋人生" at bounding box center [168, 47] width 35 height 7
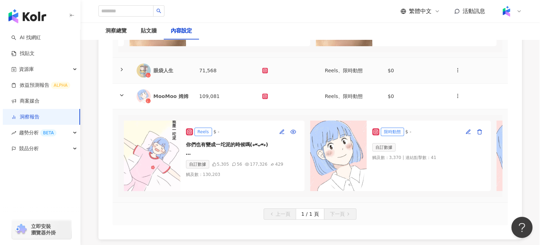
scroll to position [327, 0]
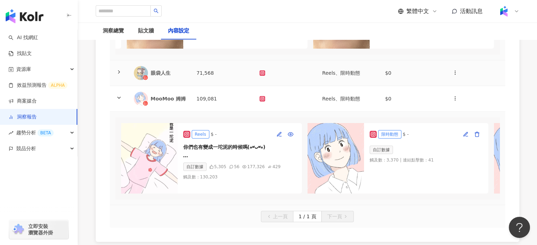
click at [142, 80] on img at bounding box center [141, 73] width 14 height 14
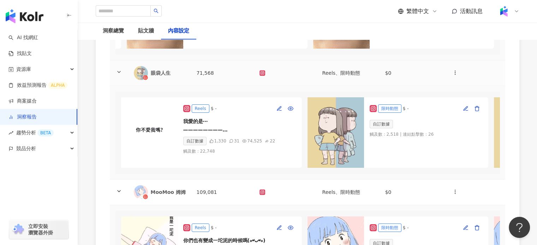
click at [161, 78] on div "眼袋人生" at bounding box center [160, 73] width 52 height 14
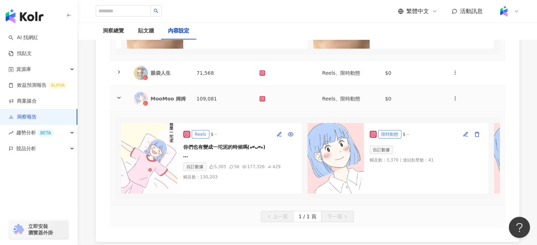
click at [161, 102] on div "MooMoo 姆姆" at bounding box center [168, 98] width 35 height 7
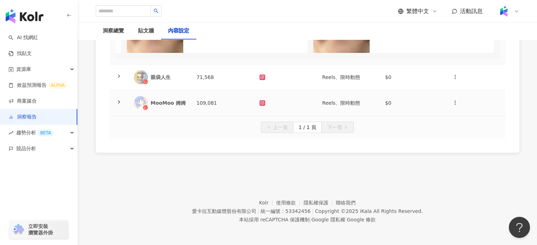
click at [176, 110] on div "MooMoo 姆姆" at bounding box center [160, 103] width 52 height 14
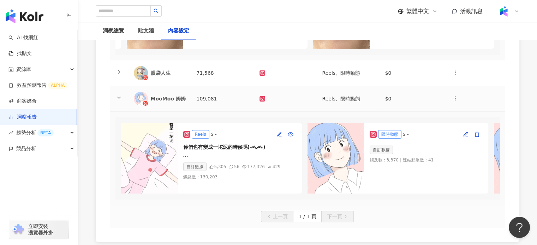
click at [167, 102] on div "MooMoo 姆姆" at bounding box center [168, 98] width 35 height 7
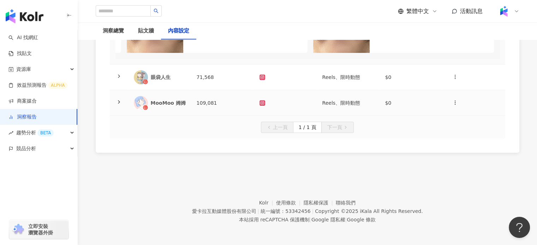
click at [172, 110] on div "MooMoo 姆姆" at bounding box center [160, 103] width 52 height 14
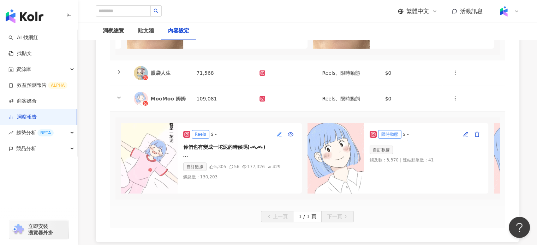
click at [282, 140] on button "button" at bounding box center [278, 134] width 11 height 11
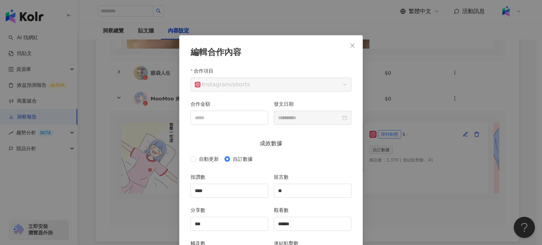
scroll to position [35, 0]
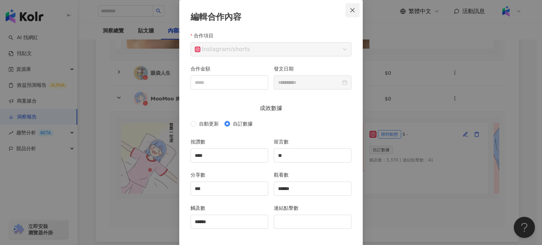
click at [346, 12] on span "Close" at bounding box center [352, 10] width 14 height 6
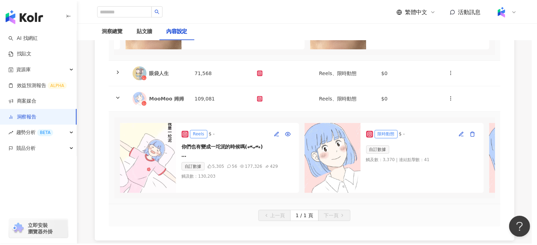
scroll to position [0, 0]
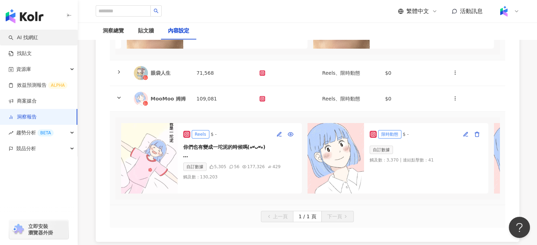
click at [38, 34] on link "AI 找網紅" at bounding box center [23, 37] width 30 height 7
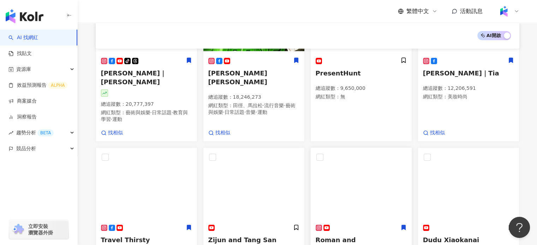
scroll to position [140, 0]
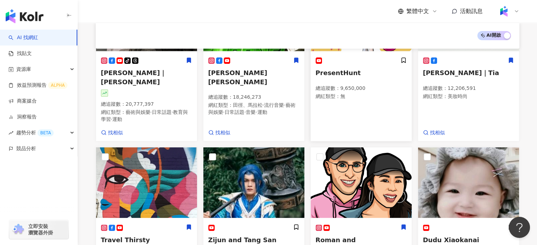
click at [351, 72] on span "PresentHunt" at bounding box center [337, 72] width 45 height 7
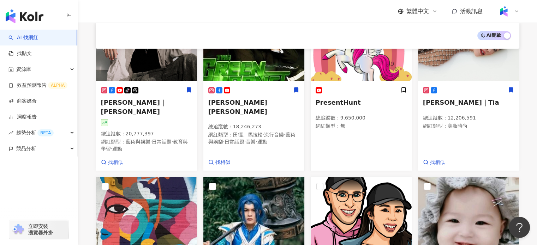
scroll to position [69, 0]
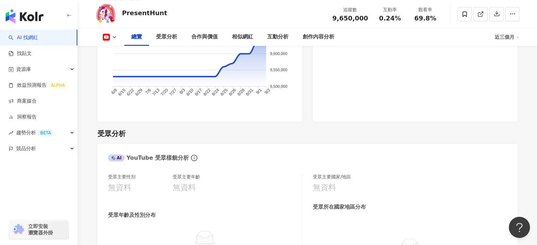
scroll to position [566, 0]
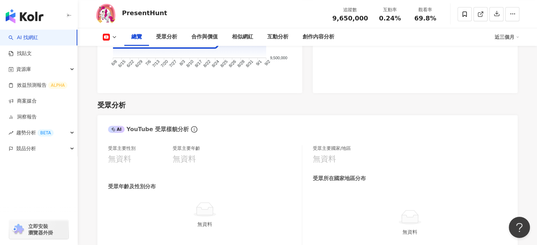
drag, startPoint x: 46, startPoint y: 35, endPoint x: 90, endPoint y: 35, distance: 44.1
click at [38, 35] on link "AI 找網紅" at bounding box center [23, 37] width 30 height 7
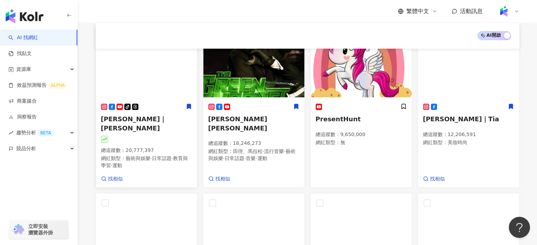
scroll to position [106, 0]
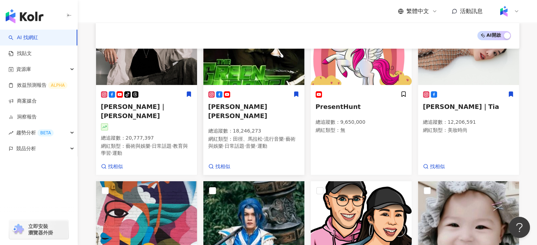
click at [254, 81] on img at bounding box center [253, 49] width 101 height 71
click at [31, 120] on link "洞察報告" at bounding box center [22, 117] width 28 height 7
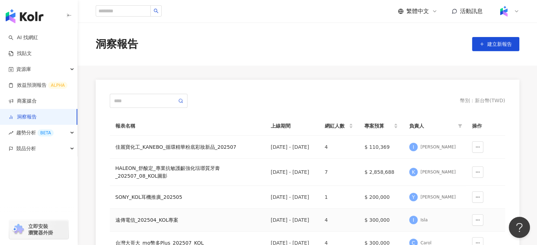
click at [149, 224] on div "遠傳電信_202504_KOL專案" at bounding box center [187, 220] width 144 height 8
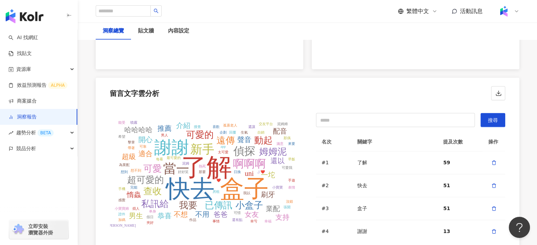
scroll to position [1305, 0]
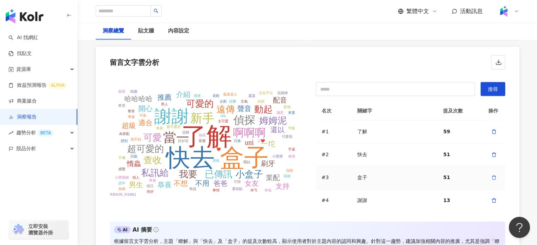
click at [491, 177] on icon "button" at bounding box center [493, 177] width 5 height 5
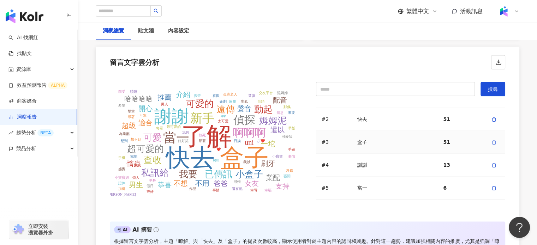
click at [492, 143] on icon "button" at bounding box center [493, 142] width 3 height 4
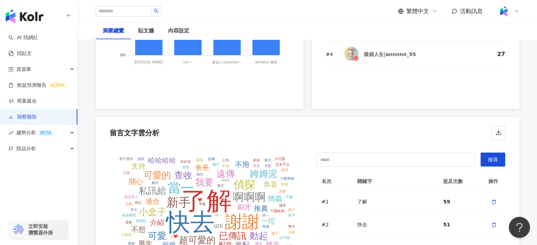
scroll to position [1482, 0]
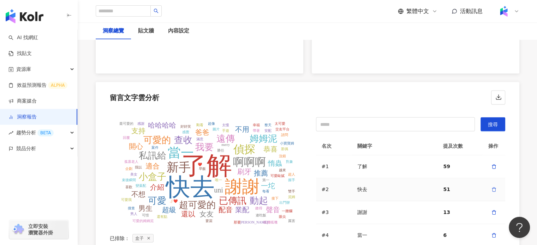
click at [492, 190] on icon "button" at bounding box center [493, 190] width 3 height 4
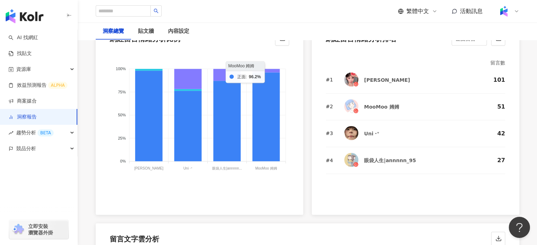
scroll to position [1199, 0]
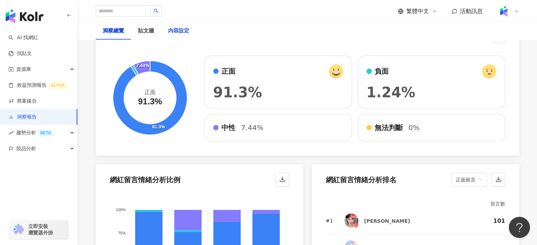
click at [183, 32] on div "內容設定" at bounding box center [178, 31] width 21 height 8
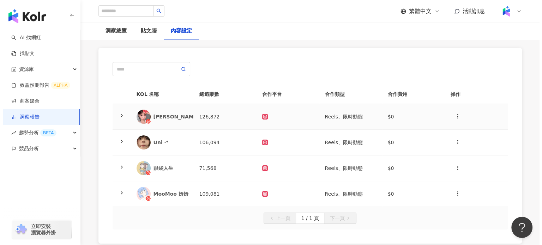
scroll to position [71, 0]
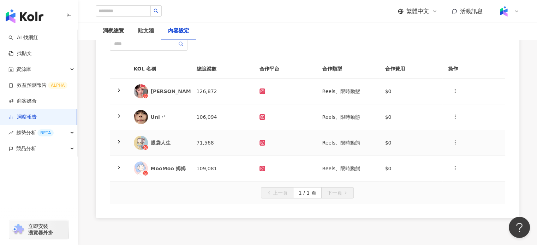
drag, startPoint x: 148, startPoint y: 145, endPoint x: 148, endPoint y: 155, distance: 9.5
click at [148, 146] on div "眼袋人生" at bounding box center [160, 143] width 52 height 14
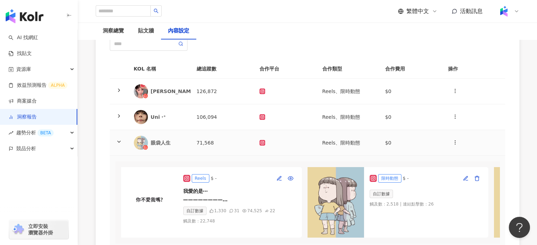
click at [158, 141] on div "眼袋人生" at bounding box center [168, 142] width 35 height 7
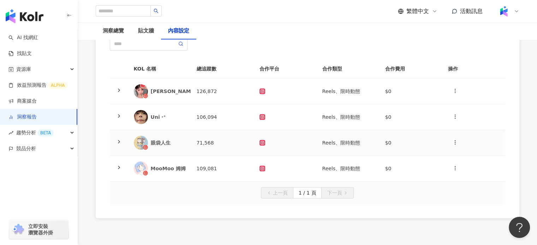
click at [174, 138] on div "眼袋人生" at bounding box center [160, 143] width 52 height 14
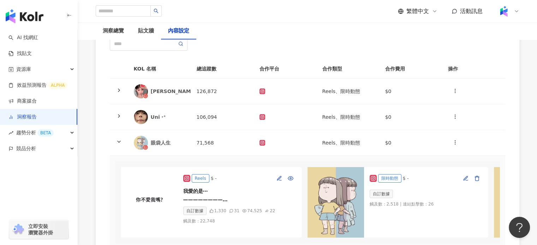
click at [167, 190] on img at bounding box center [149, 202] width 56 height 71
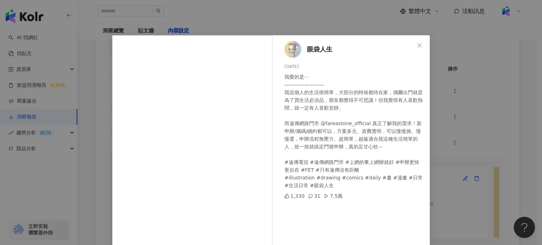
scroll to position [72, 0]
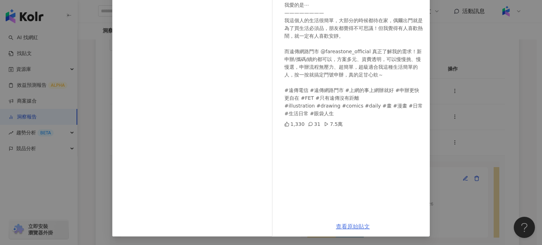
click at [356, 226] on link "查看原始貼文" at bounding box center [353, 226] width 34 height 7
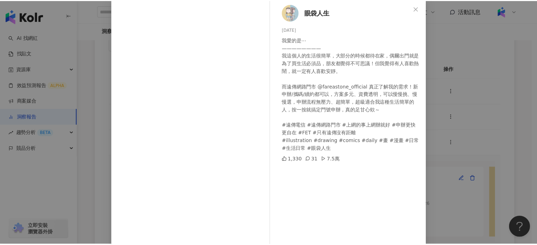
scroll to position [0, 0]
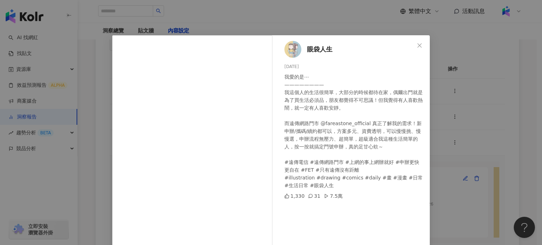
drag, startPoint x: 418, startPoint y: 45, endPoint x: 384, endPoint y: 55, distance: 35.0
click at [418, 45] on icon "close" at bounding box center [420, 46] width 6 height 6
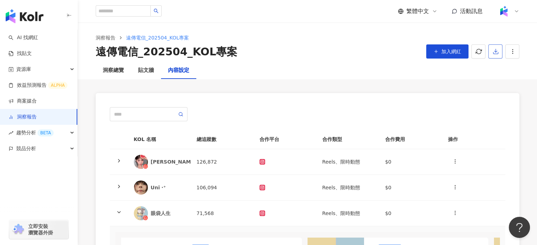
click at [492, 52] on icon "button" at bounding box center [495, 51] width 6 height 6
click at [502, 84] on span "匯出 Excel" at bounding box center [505, 83] width 25 height 8
click at [119, 70] on div "洞察總覽" at bounding box center [113, 70] width 21 height 8
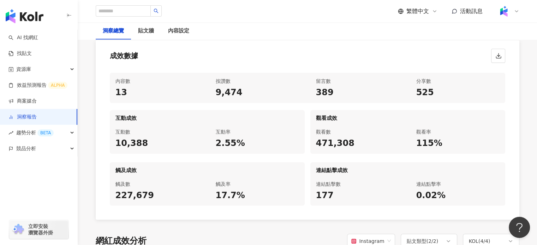
scroll to position [282, 0]
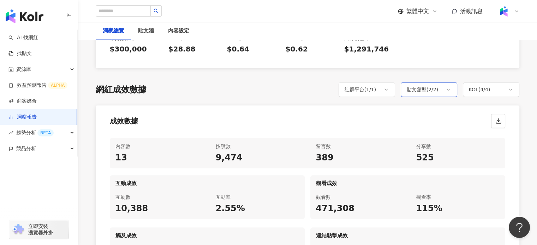
click at [422, 89] on div "貼文類型 ( 2 / 2 )" at bounding box center [422, 89] width 32 height 8
click at [379, 130] on div "成效數據" at bounding box center [307, 118] width 423 height 27
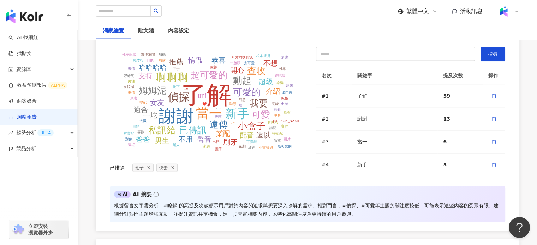
scroll to position [1517, 0]
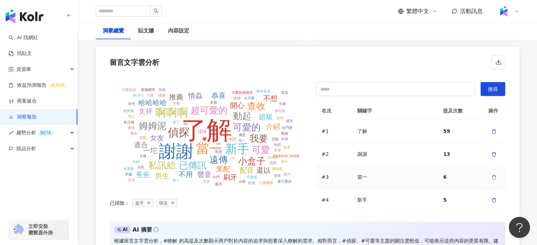
click at [491, 179] on span "button" at bounding box center [493, 178] width 5 height 6
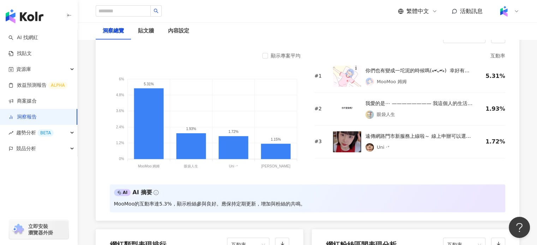
scroll to position [529, 0]
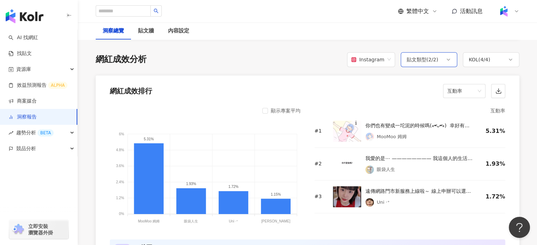
click at [425, 62] on div "貼文類型 ( 2 / 2 )" at bounding box center [422, 59] width 32 height 8
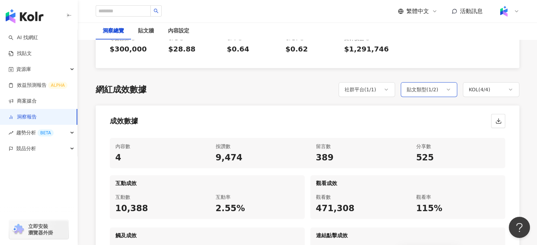
scroll to position [282, 0]
click at [430, 85] on div "貼文類型 ( 1 / 2 )" at bounding box center [422, 89] width 32 height 8
click at [370, 125] on div "成效數據" at bounding box center [307, 118] width 423 height 27
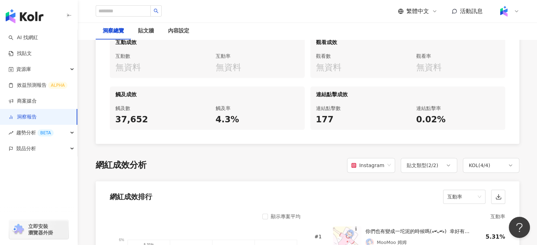
scroll to position [388, 0]
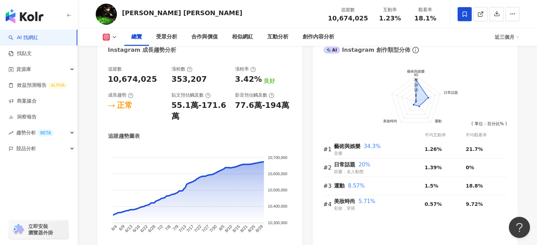
scroll to position [564, 0]
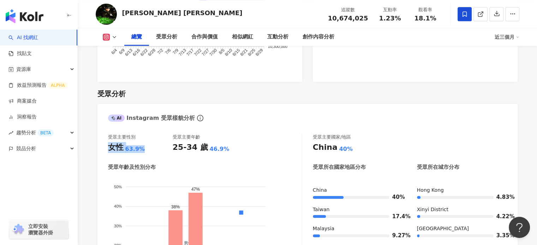
drag, startPoint x: 127, startPoint y: 139, endPoint x: 152, endPoint y: 139, distance: 25.4
click at [152, 142] on div "女性 63.9%" at bounding box center [140, 147] width 65 height 11
click at [154, 134] on div "受眾主要性別 女性 63.9%" at bounding box center [140, 143] width 65 height 19
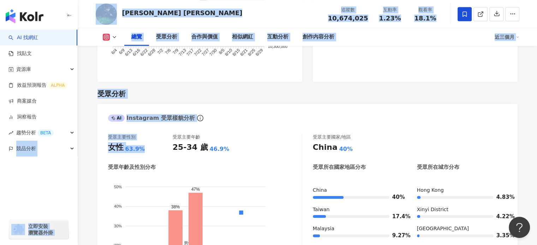
click at [154, 146] on div "受眾主要性別 女性 63.9% 受眾主要年齡 25-34 歲 46.9% 受眾年齡及性別分布 男性 女性 50% 50% 40% 40% 30% 30% 20…" at bounding box center [205, 218] width 194 height 168
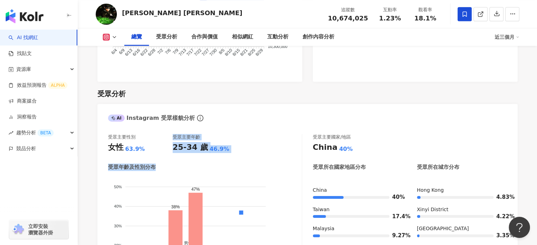
drag, startPoint x: 172, startPoint y: 136, endPoint x: 264, endPoint y: 153, distance: 93.3
click at [266, 154] on div "受眾主要性別 女性 63.9% 受眾主要年齡 25-34 歲 46.9% 受眾年齡及性別分布 男性 女性 50% 50% 40% 40% 30% 30% 20…" at bounding box center [205, 218] width 194 height 168
click at [245, 138] on div "受眾主要性別 女性 63.9% 受眾主要年齡 25-34 歲 46.9%" at bounding box center [205, 143] width 194 height 19
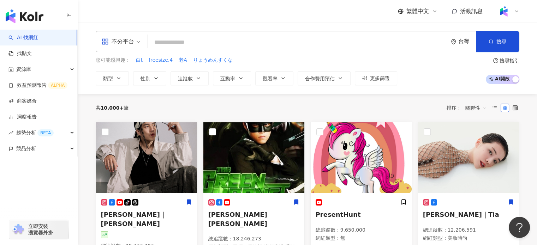
click at [18, 35] on link "AI 找網紅" at bounding box center [23, 37] width 30 height 7
click at [231, 46] on input "search" at bounding box center [297, 42] width 294 height 13
paste input "**********"
type input "**********"
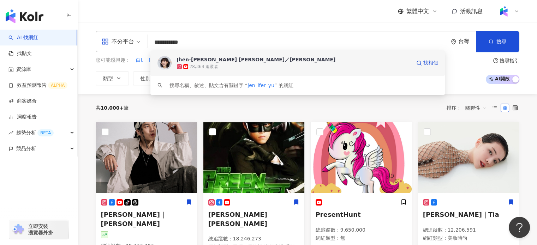
click at [205, 68] on div "28,364 追蹤者" at bounding box center [203, 67] width 29 height 6
